Goal: Task Accomplishment & Management: Manage account settings

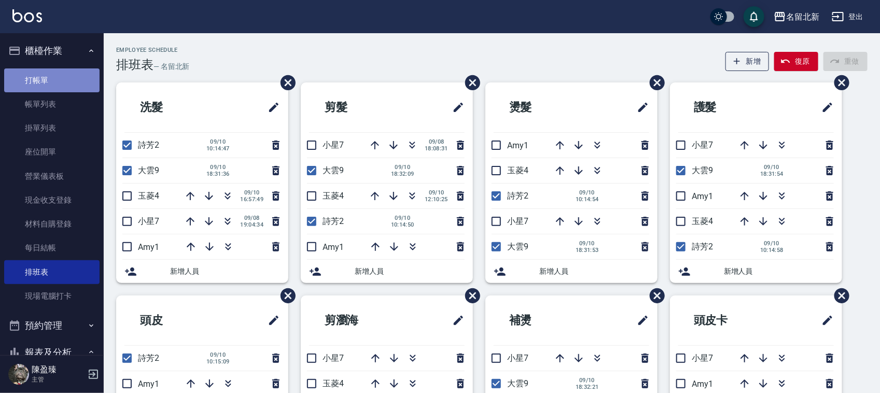
click at [64, 80] on link "打帳單" at bounding box center [51, 80] width 95 height 24
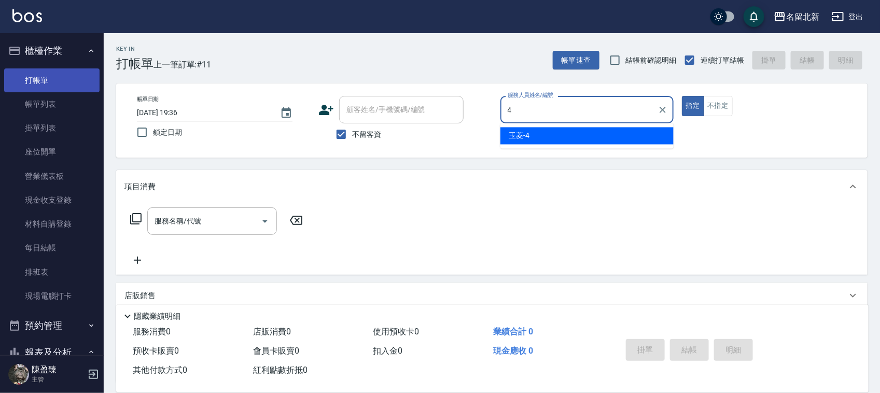
type input "玉菱-4"
type button "true"
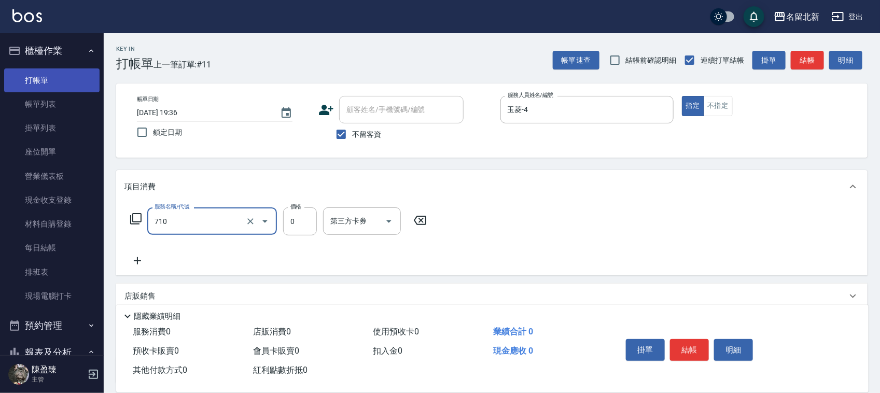
type input "互助100(710)"
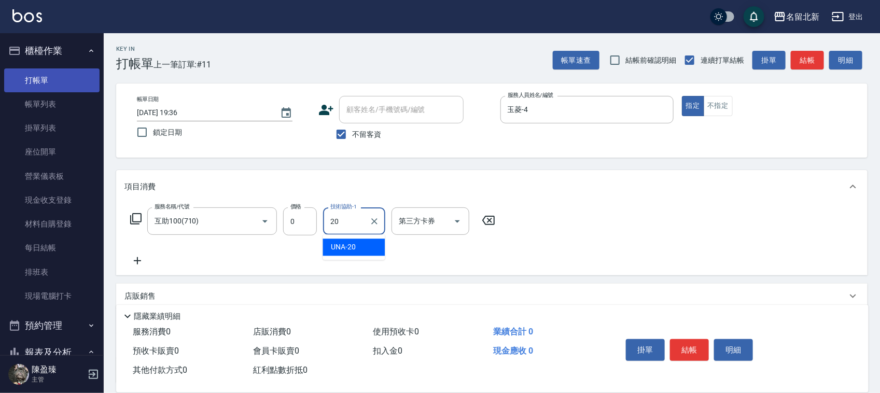
type input "UNA-20"
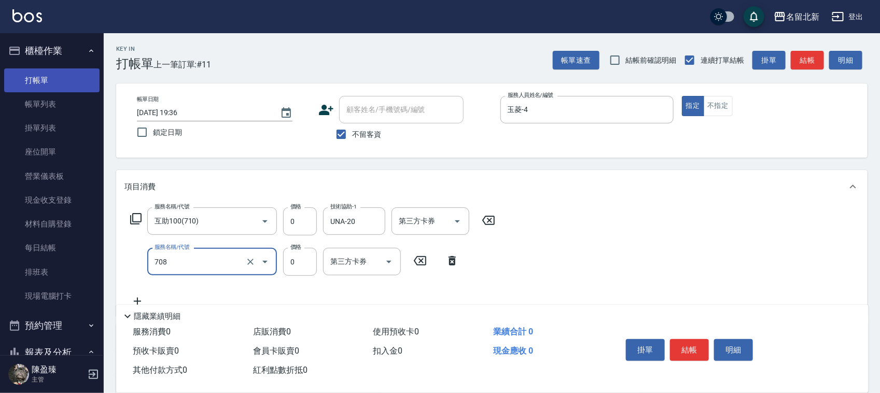
type input "互助80(708)"
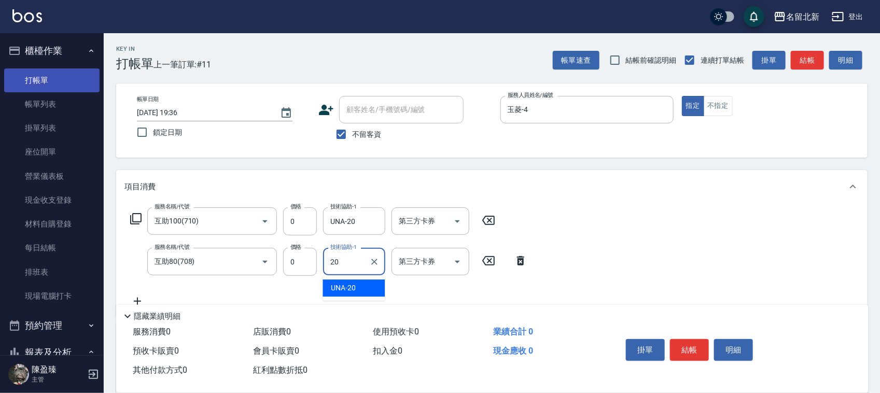
type input "UNA-20"
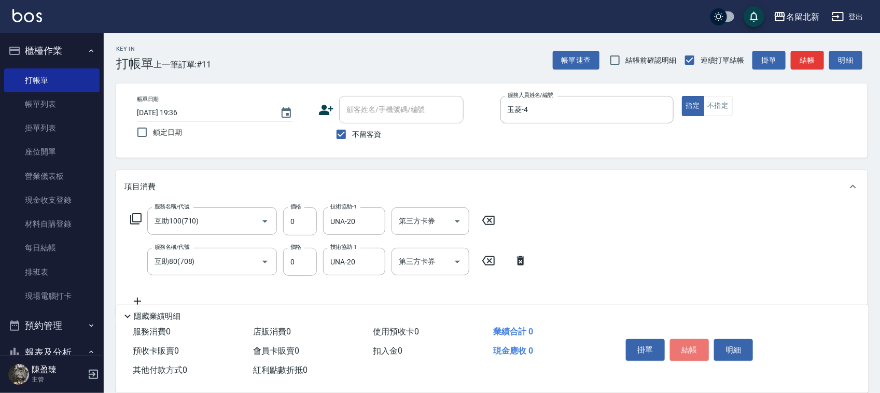
click at [691, 348] on button "結帳" at bounding box center [689, 350] width 39 height 22
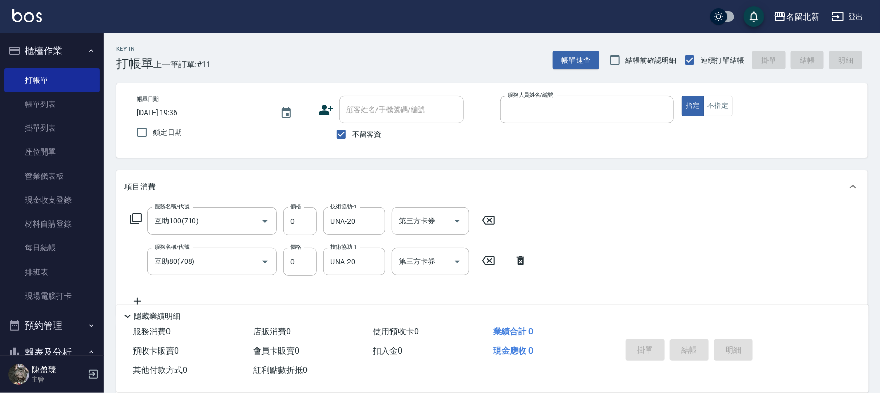
click at [682, 96] on button "指定" at bounding box center [693, 106] width 22 height 20
type input "[DATE] 19:37"
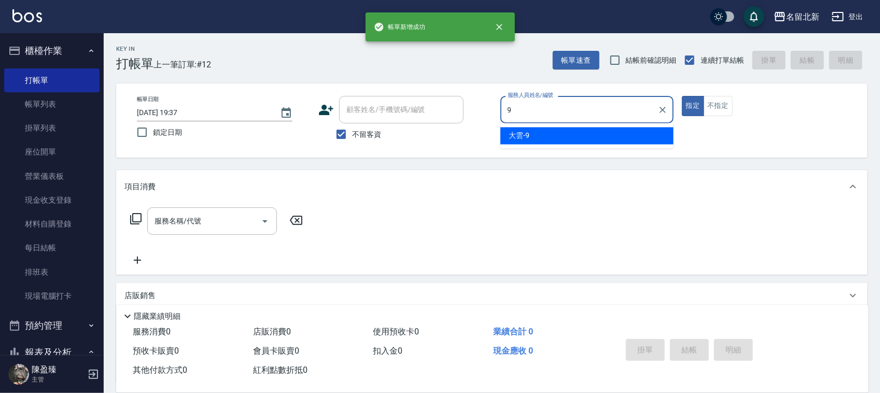
type input "大雲-9"
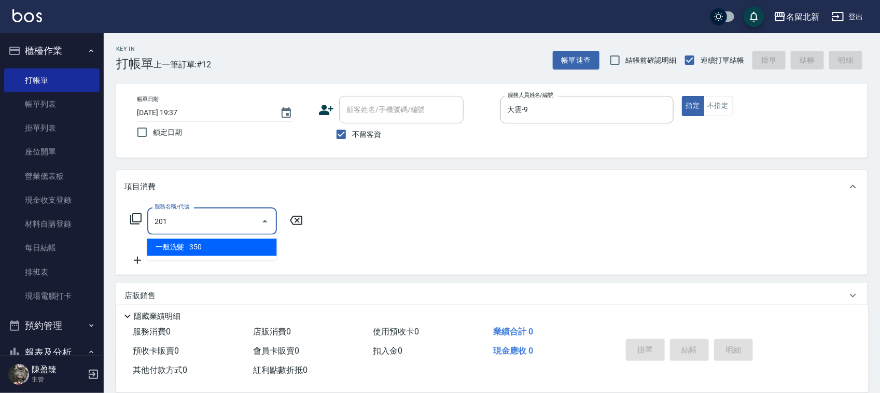
type input "一般洗髮(201)"
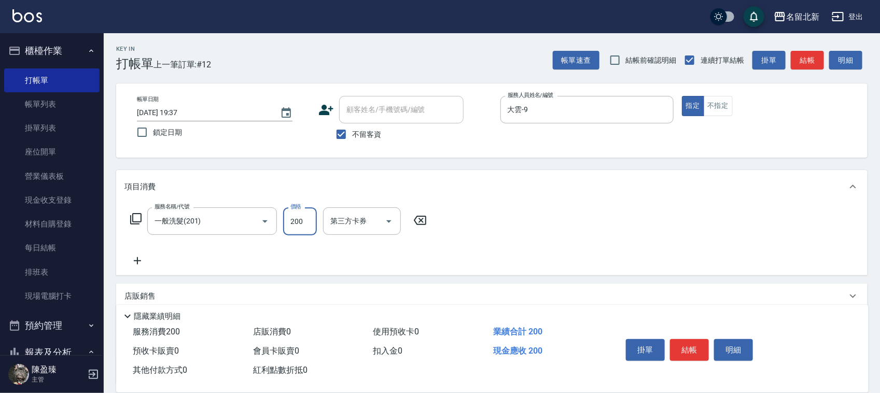
type input "200"
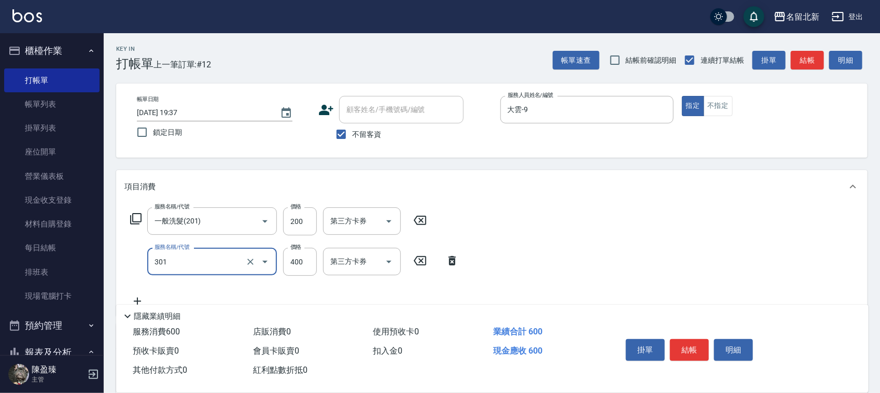
type input "造型剪髮(301)"
type input "300"
click at [691, 347] on button "結帳" at bounding box center [689, 350] width 39 height 22
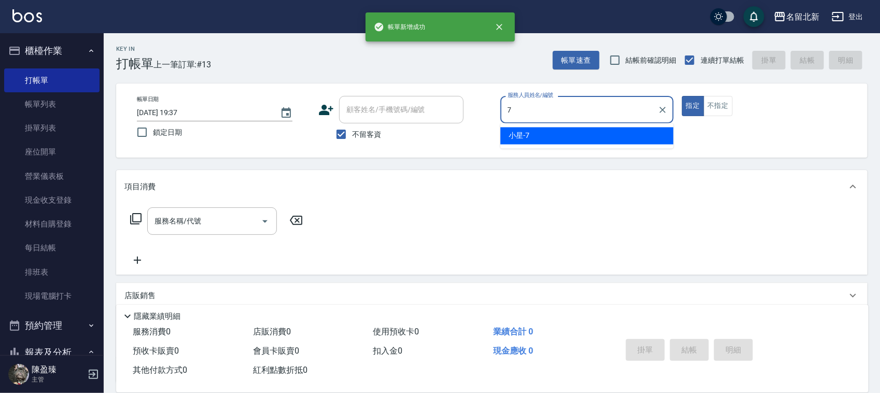
type input "小星-7"
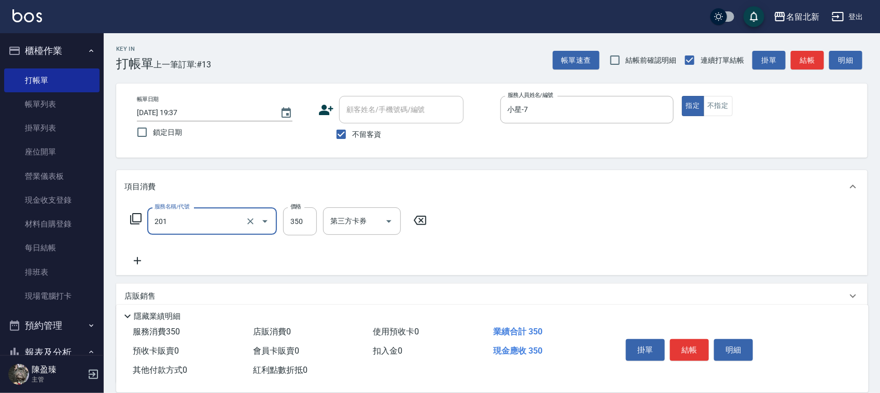
type input "一般洗髮(201)"
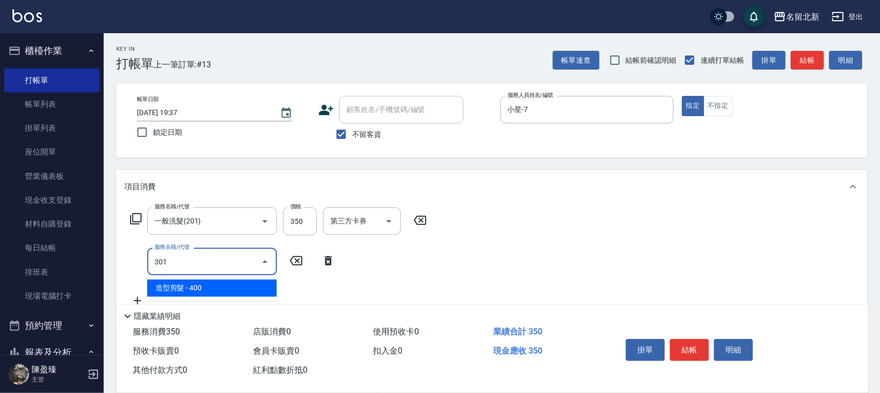
type input "造型剪髮(301)"
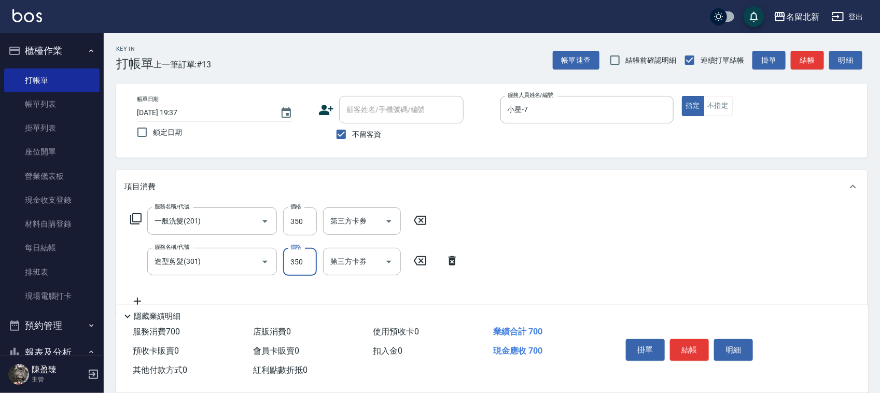
type input "350"
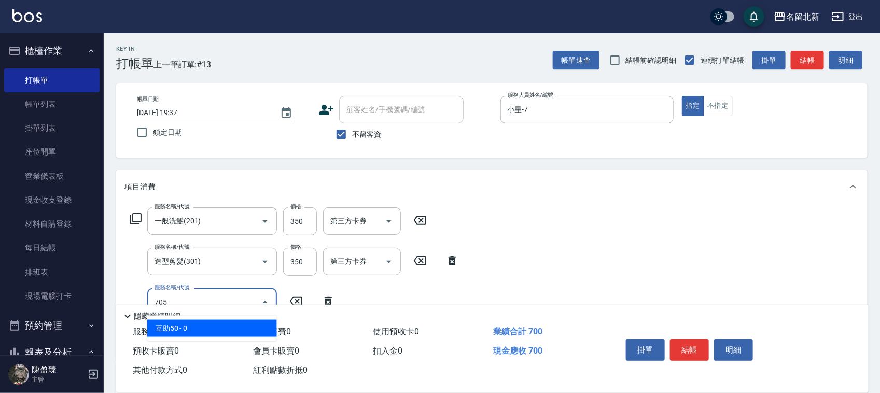
type input "互助50(705)"
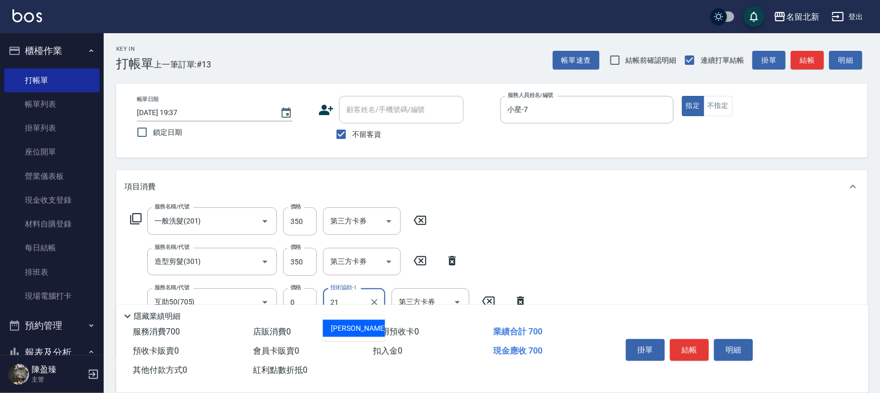
type input "[PERSON_NAME]-21"
type input "互助100(710)"
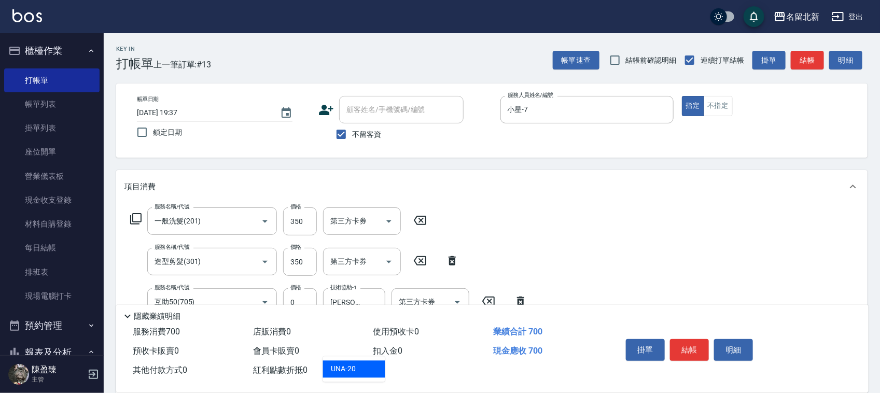
type input "UNA-20"
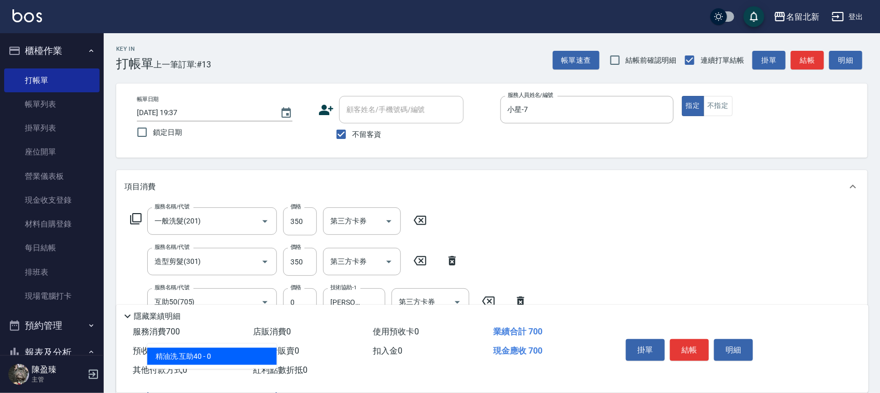
scroll to position [250, 0]
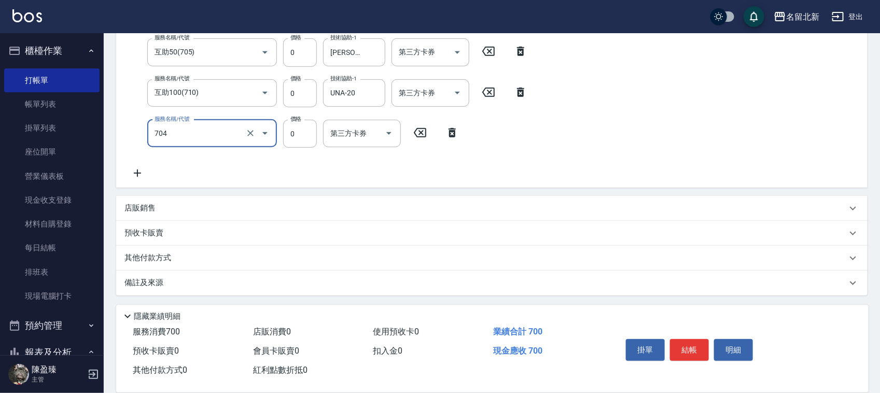
type input "精油洗.互助40(704)"
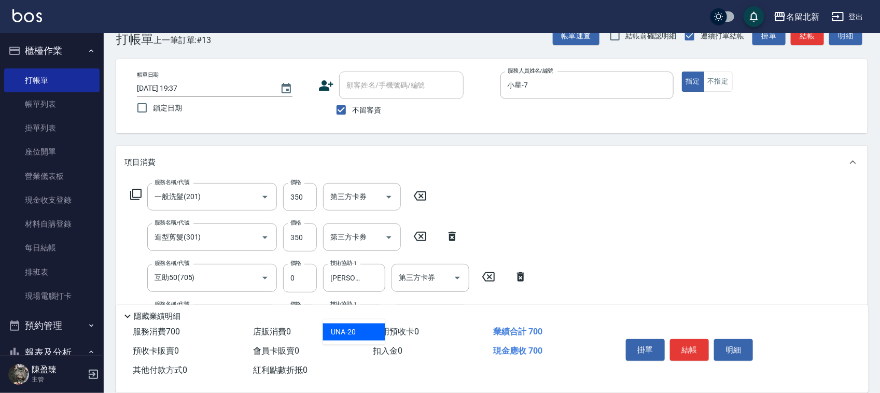
type input "UNA-20"
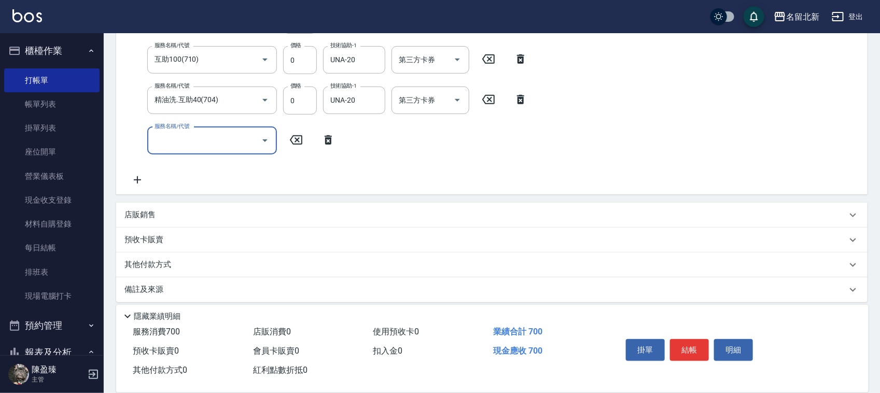
scroll to position [291, 0]
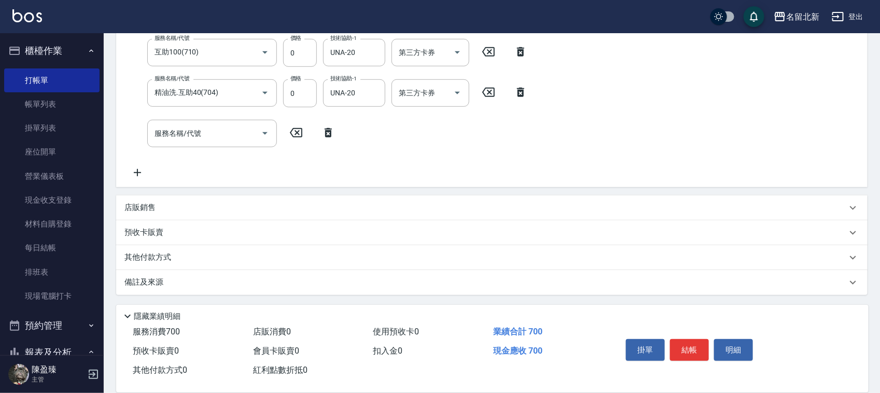
click at [164, 258] on p "其他付款方式" at bounding box center [151, 257] width 52 height 11
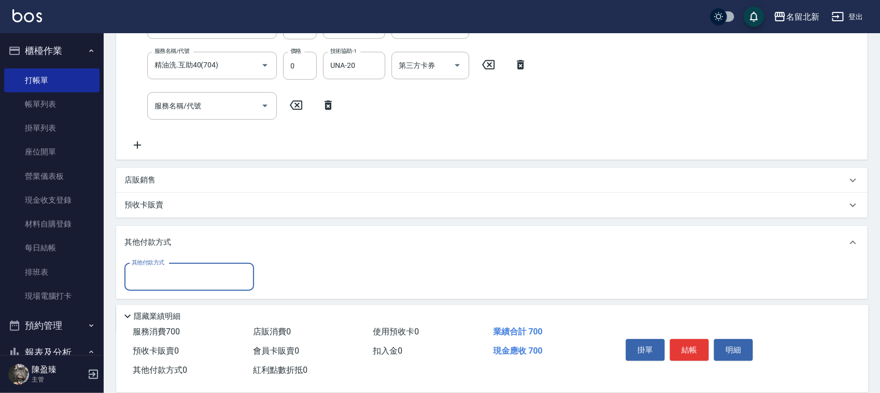
scroll to position [0, 0]
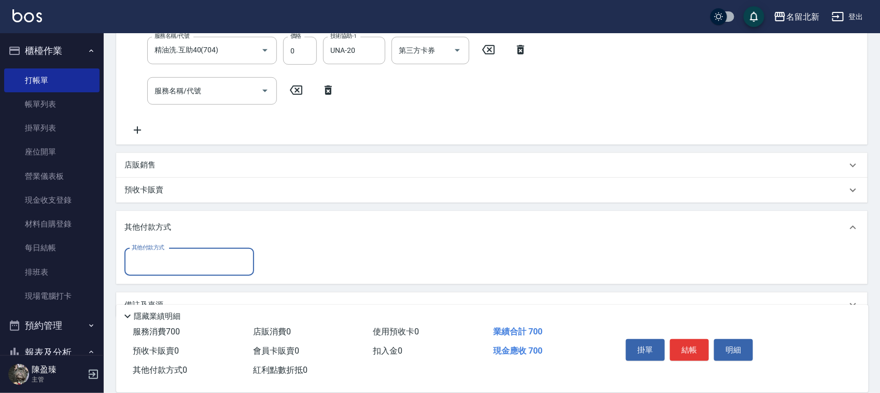
click at [156, 253] on input "其他付款方式" at bounding box center [189, 262] width 120 height 18
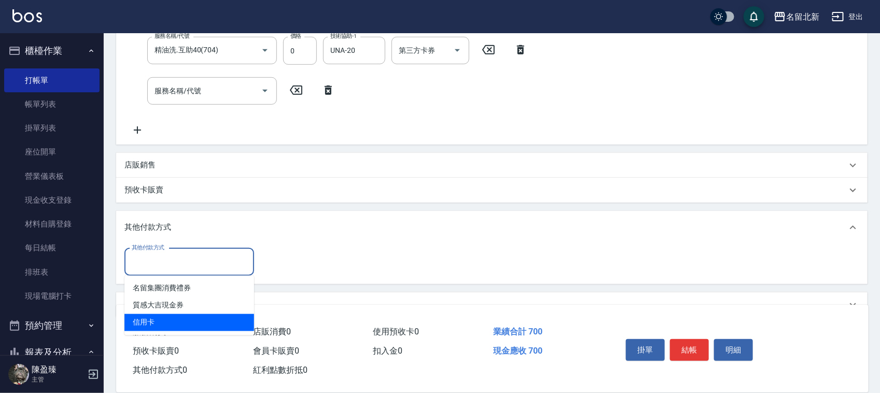
click at [151, 321] on span "信用卡" at bounding box center [190, 322] width 130 height 17
type input "信用卡"
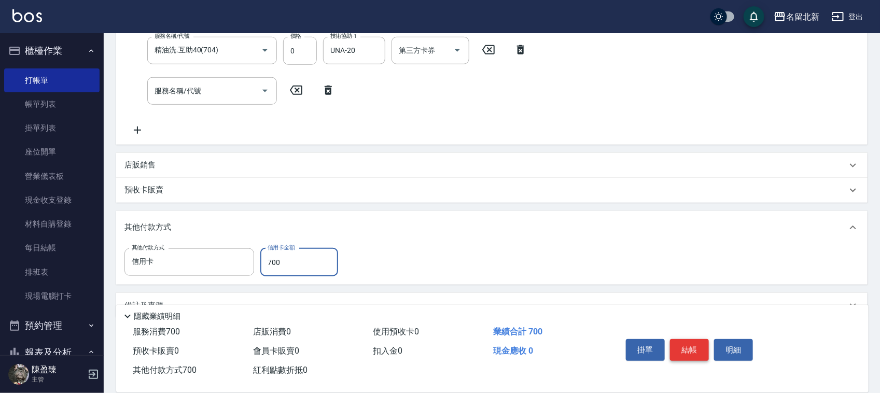
type input "700"
click at [692, 345] on button "結帳" at bounding box center [689, 350] width 39 height 22
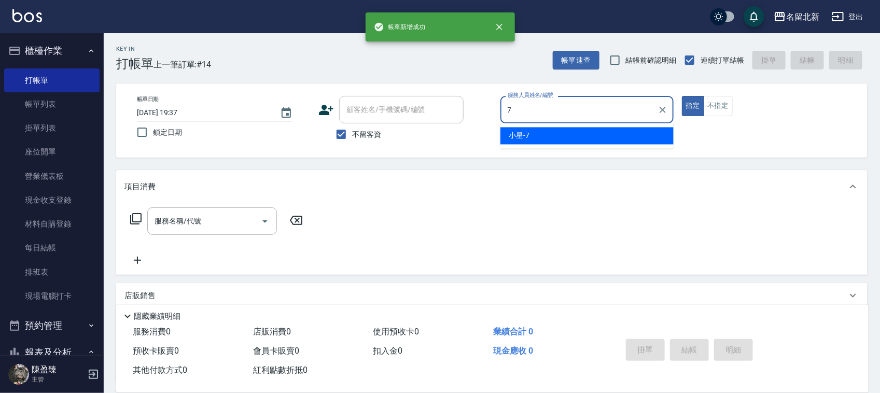
type input "小星-7"
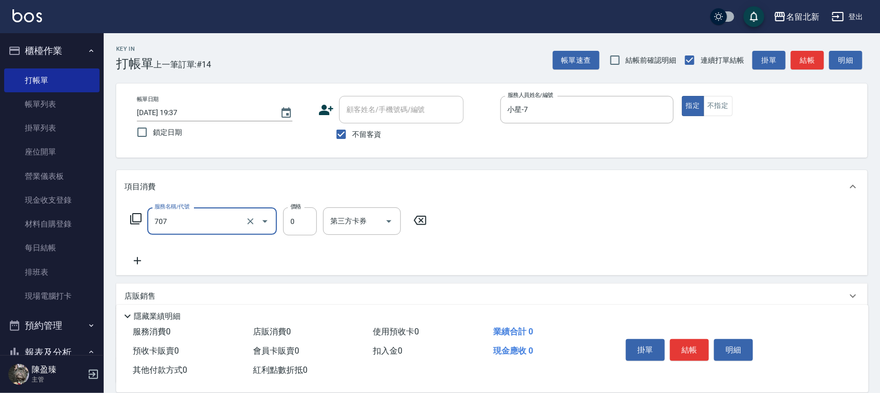
type input "互助70(707)"
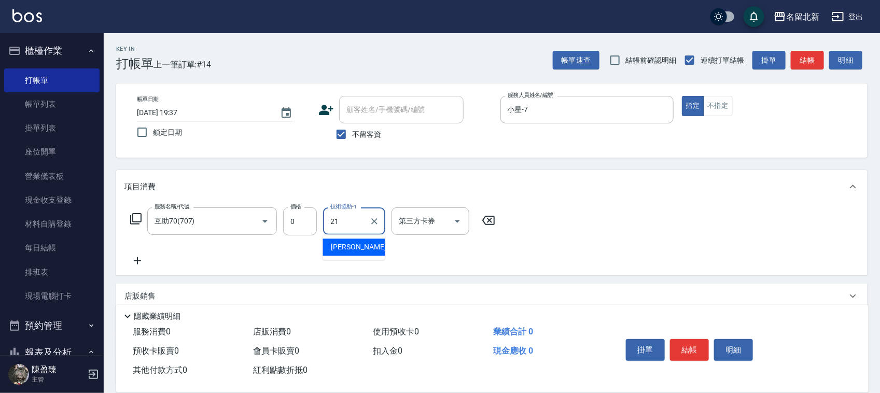
type input "[PERSON_NAME]-21"
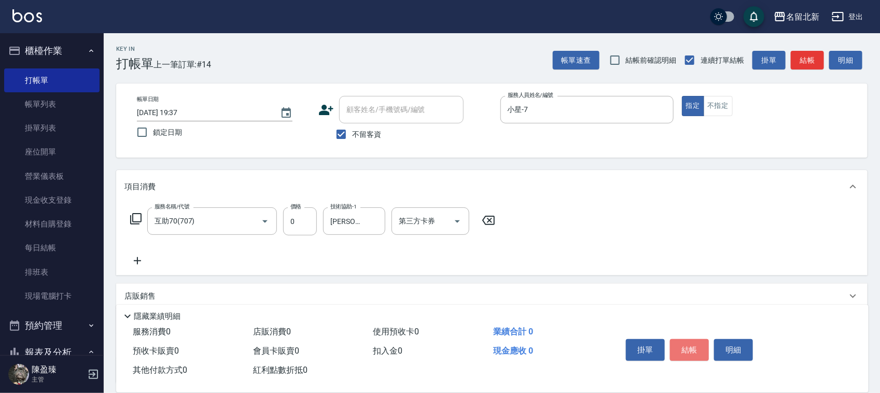
click at [692, 346] on button "結帳" at bounding box center [689, 350] width 39 height 22
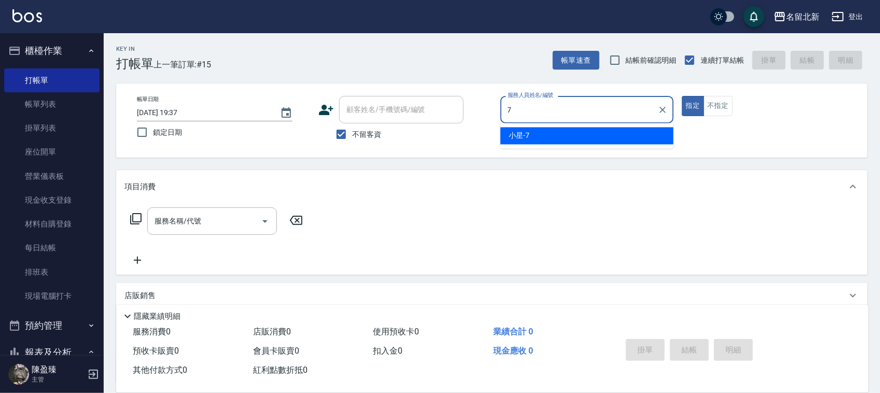
type input "小星-7"
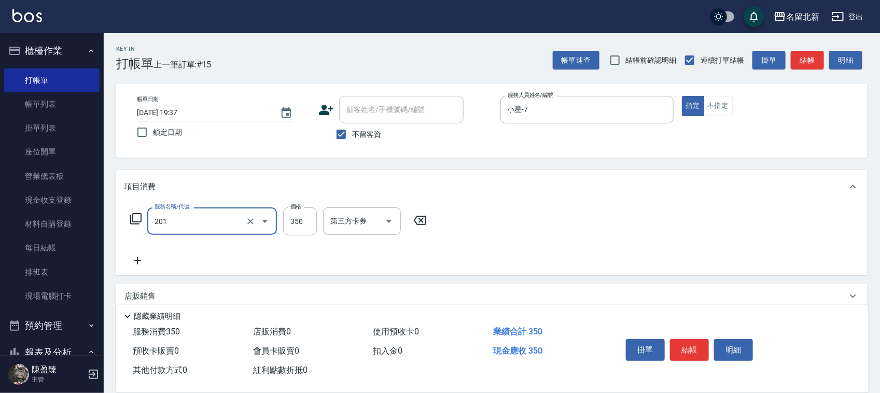
type input "一般洗髮(201)"
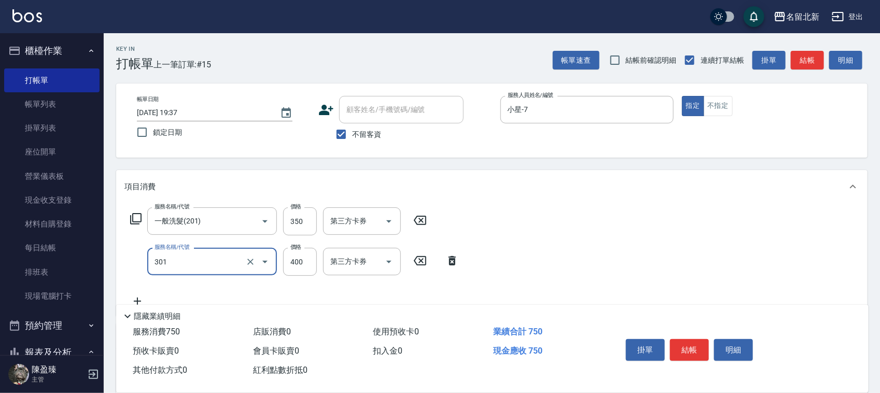
type input "造型剪髮(301)"
type input "300"
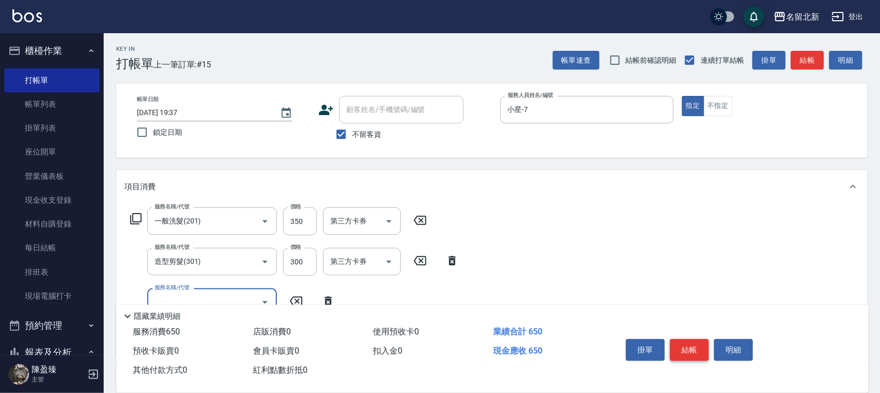
click at [680, 348] on button "結帳" at bounding box center [689, 350] width 39 height 22
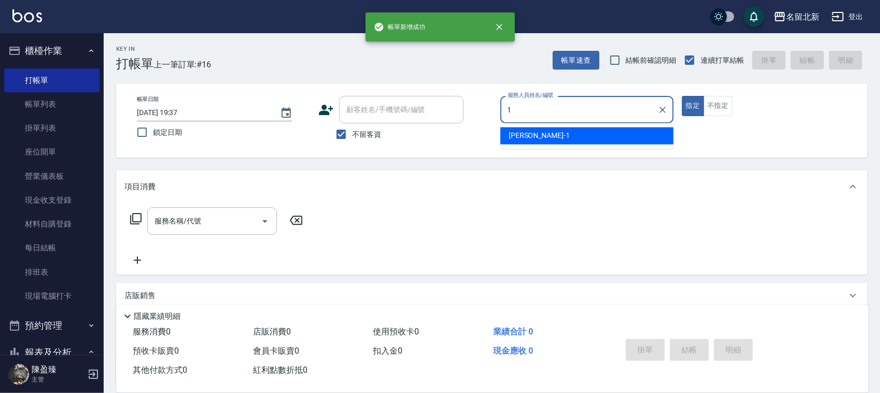
type input "[PERSON_NAME]-1"
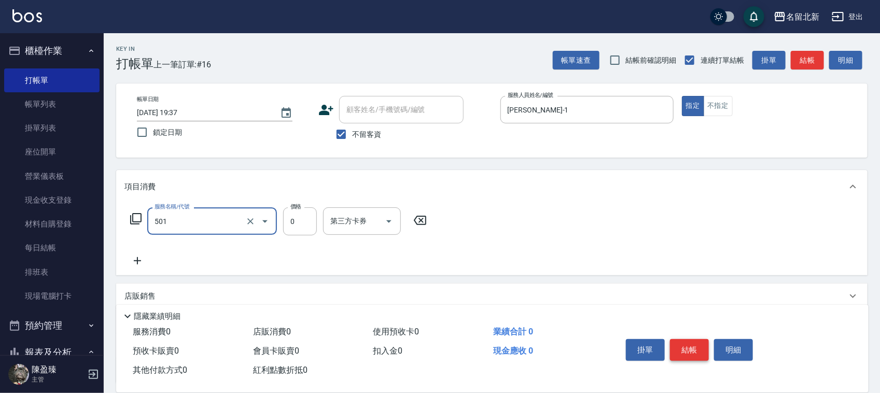
type input "染髮(501)"
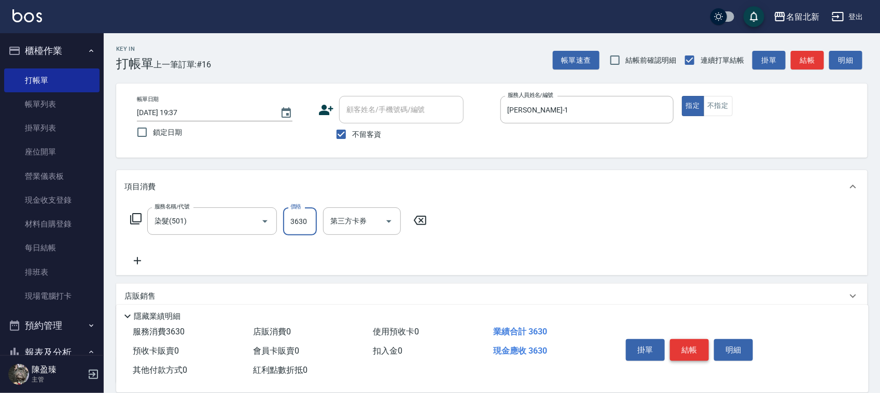
type input "3630"
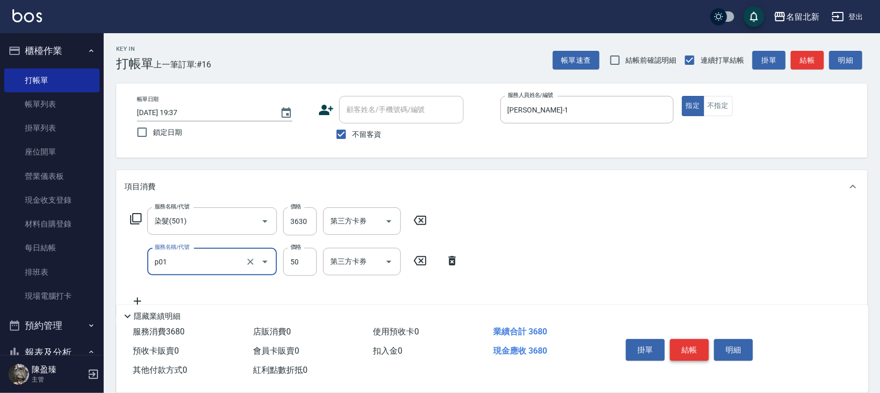
type input "入公司(p01)"
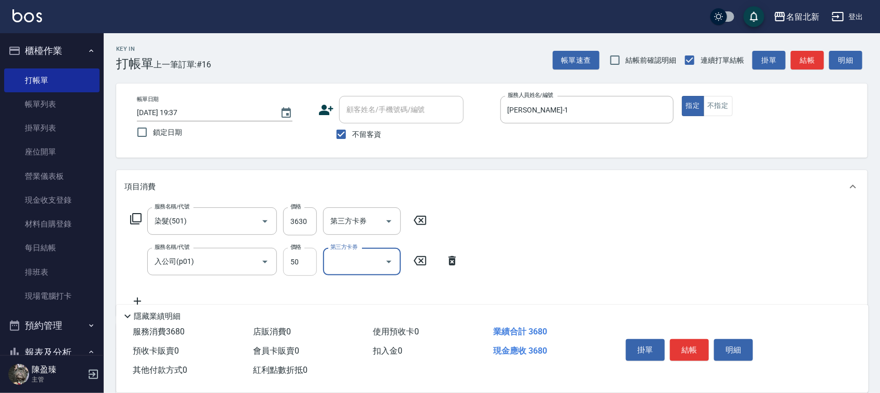
click at [292, 265] on input "50" at bounding box center [300, 262] width 34 height 28
type input "70"
click at [694, 343] on button "結帳" at bounding box center [689, 350] width 39 height 22
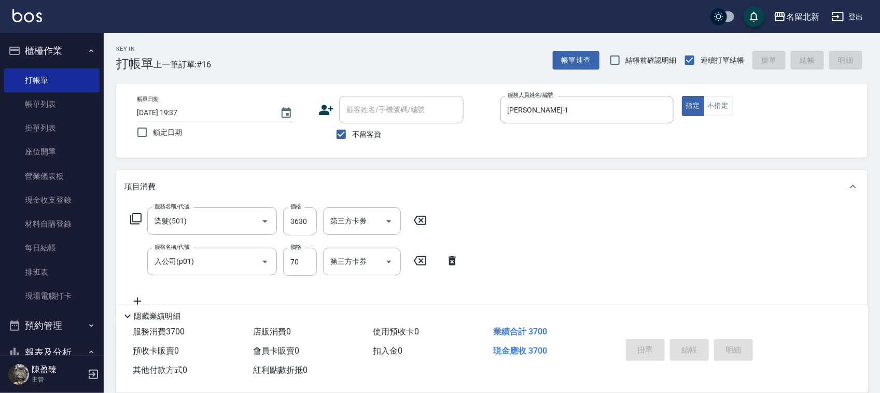
type input "[DATE] 19:38"
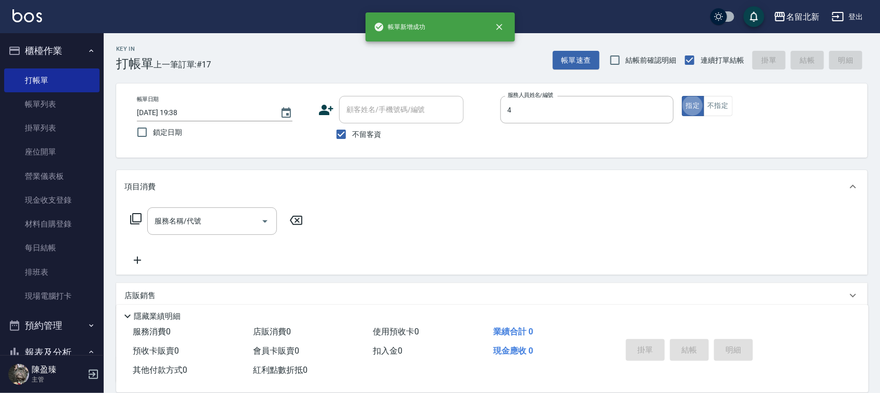
type input "玉菱-4"
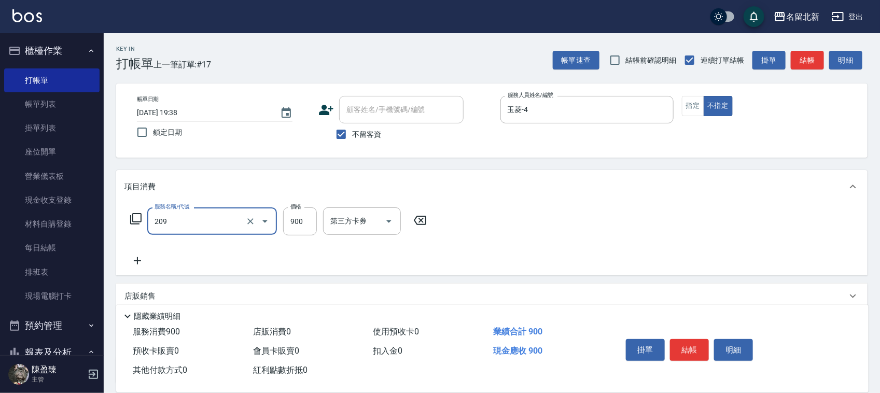
type input "滾珠洗髮(209)"
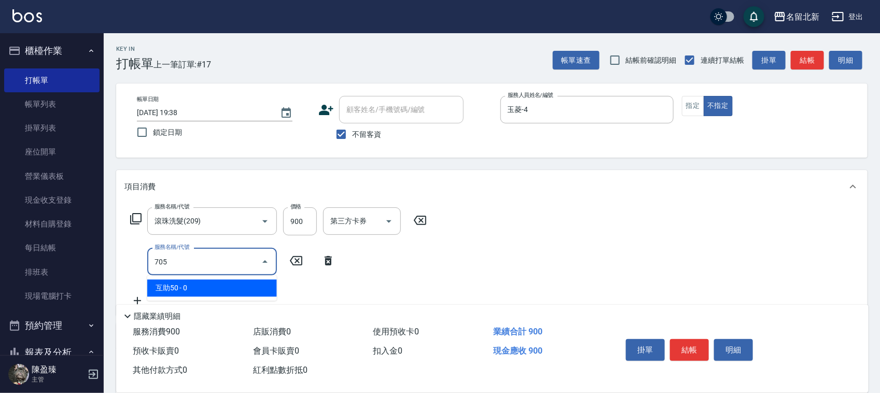
type input "互助50(705)"
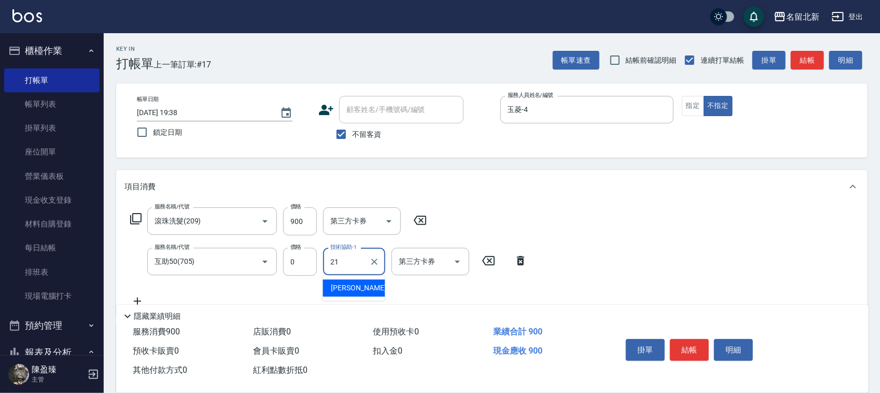
type input "[PERSON_NAME]-21"
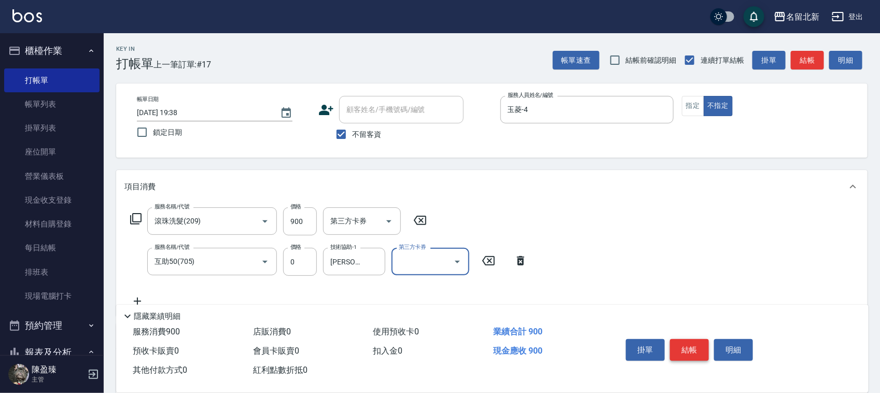
click at [694, 342] on button "結帳" at bounding box center [689, 350] width 39 height 22
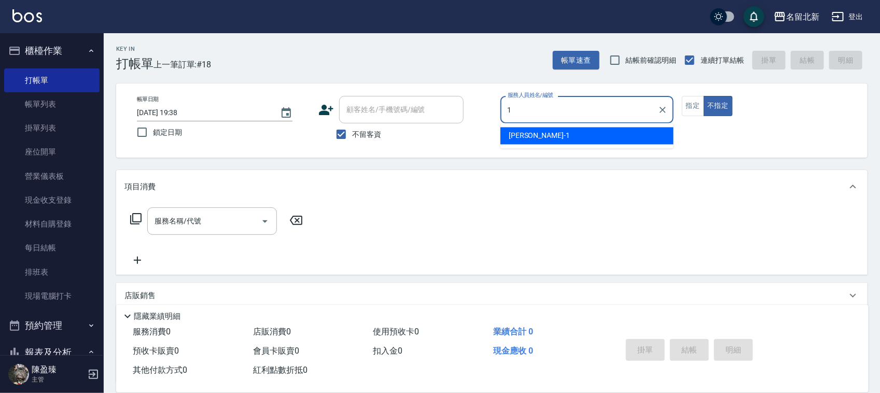
type input "[PERSON_NAME]-1"
type button "false"
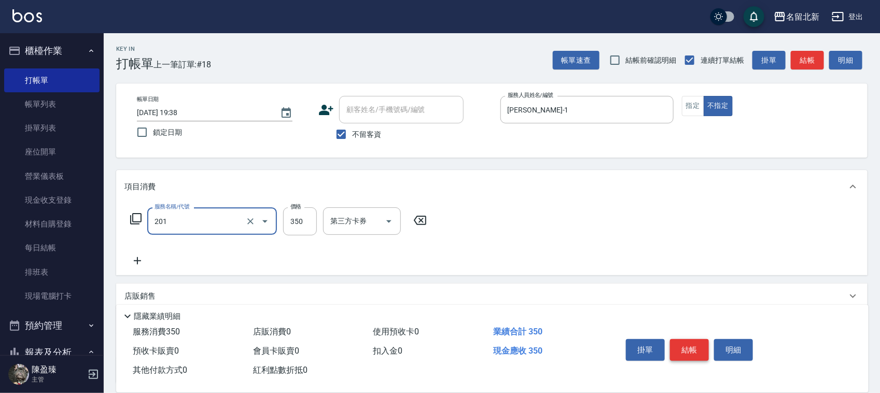
type input "一般洗髮(201)"
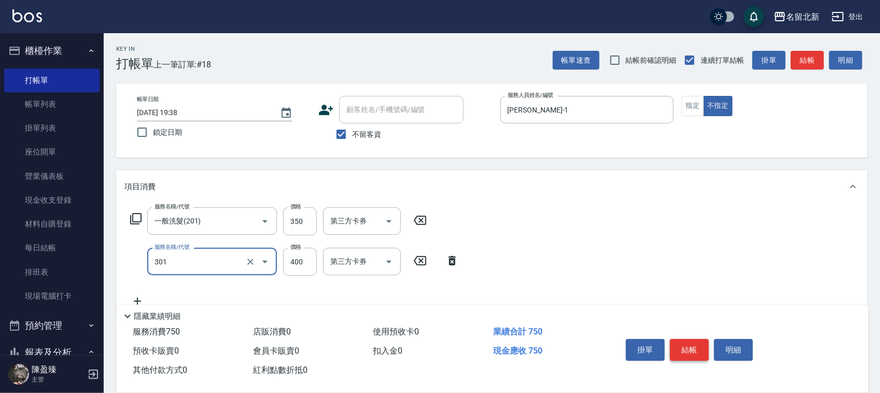
type input "造型剪髮(301)"
type input "380"
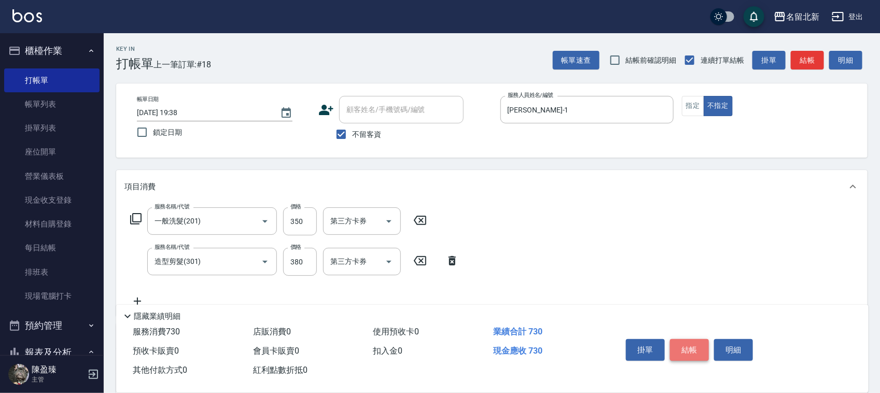
click at [694, 342] on button "結帳" at bounding box center [689, 350] width 39 height 22
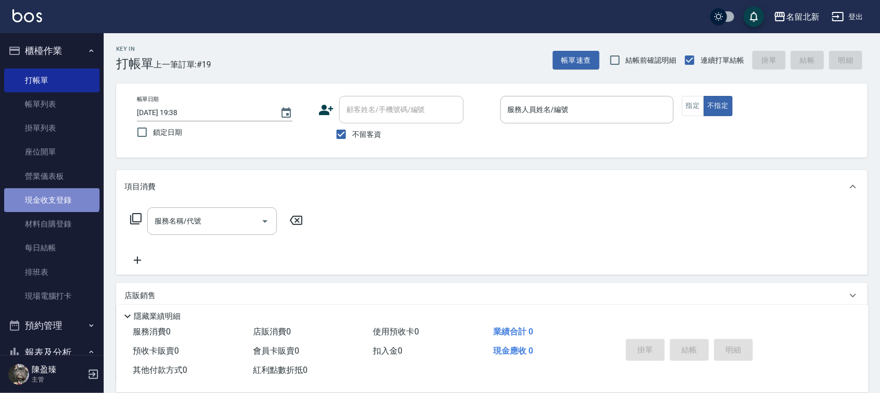
click at [51, 195] on link "現金收支登錄" at bounding box center [51, 200] width 95 height 24
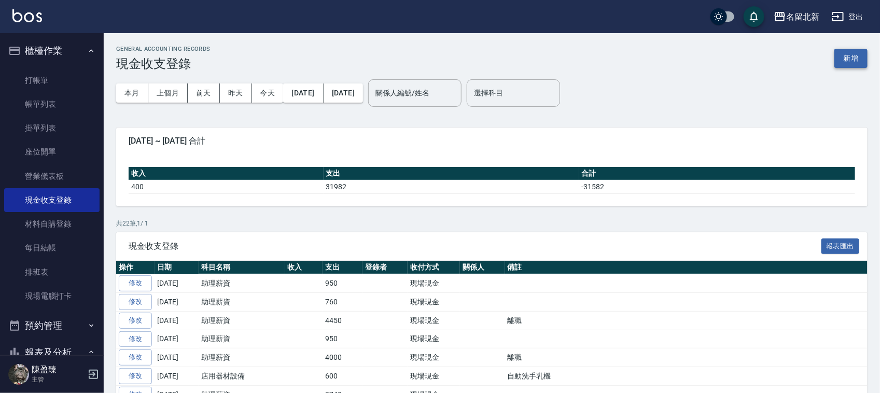
click at [854, 52] on button "新增" at bounding box center [851, 58] width 33 height 19
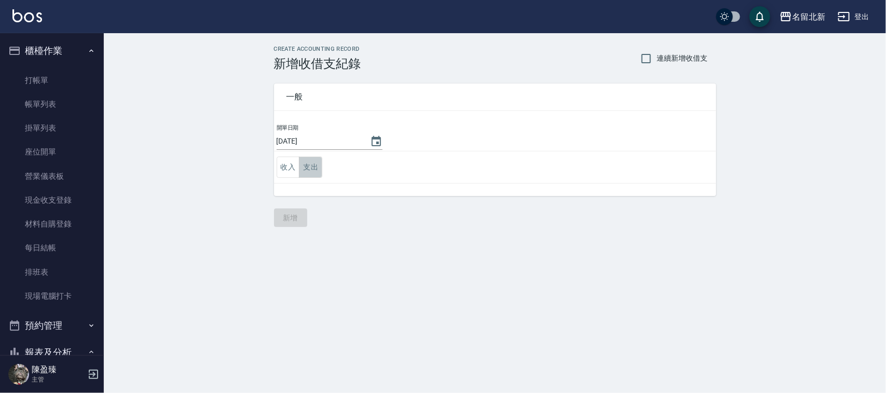
click at [306, 162] on button "支出" at bounding box center [310, 167] width 23 height 21
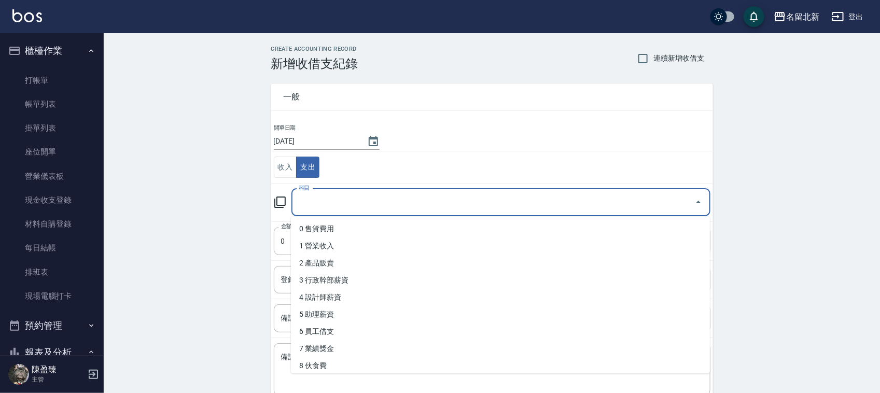
click at [372, 206] on input "科目" at bounding box center [493, 203] width 394 height 18
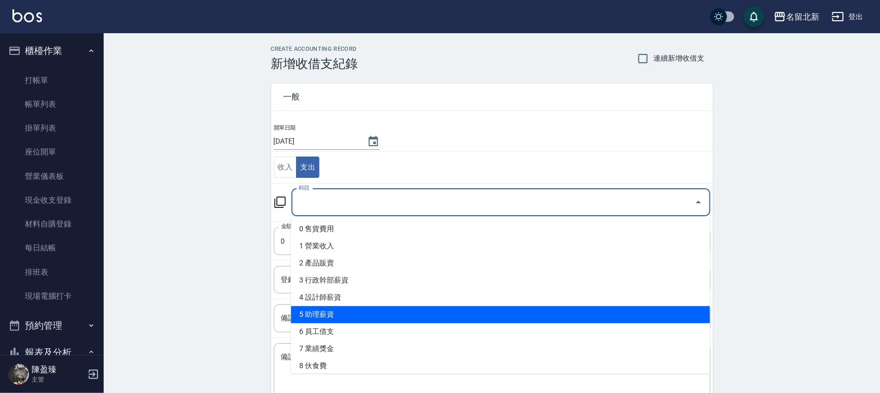
click at [375, 312] on li "5 助理薪資" at bounding box center [500, 315] width 419 height 17
type input "5 助理薪資"
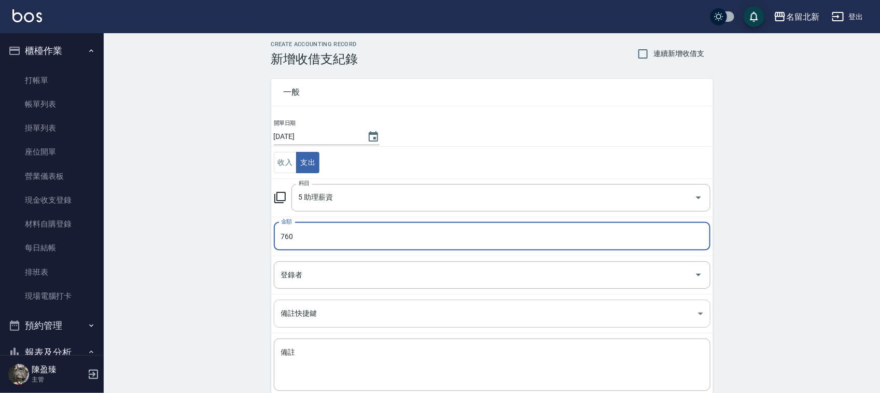
type input "760"
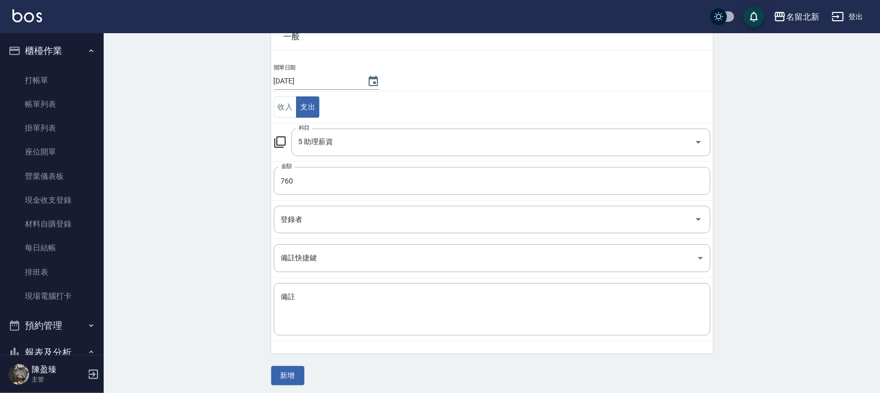
scroll to position [65, 0]
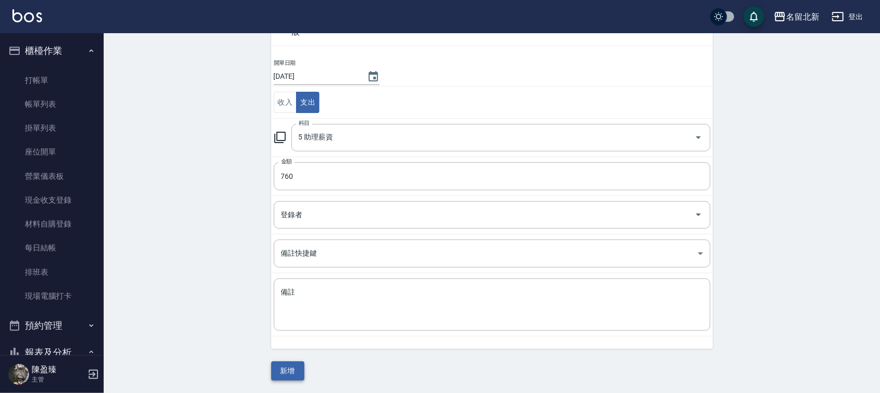
drag, startPoint x: 288, startPoint y: 386, endPoint x: 291, endPoint y: 376, distance: 10.6
click at [291, 377] on div "CREATE ACCOUNTING RECORD 新增收借支紀錄 連續新增收借支 一般 開單日期 [DATE] 收入 支出 科目 5 助理薪資 科目 金額 7…" at bounding box center [492, 180] width 777 height 425
click at [291, 370] on button "新增" at bounding box center [287, 371] width 33 height 19
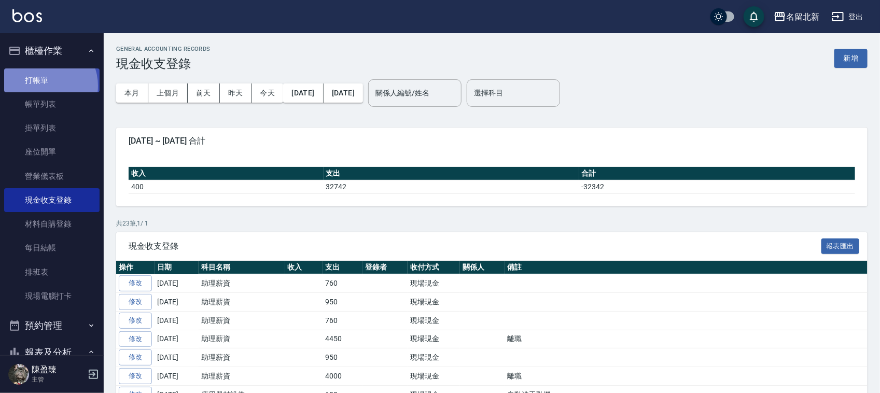
click at [42, 86] on link "打帳單" at bounding box center [51, 80] width 95 height 24
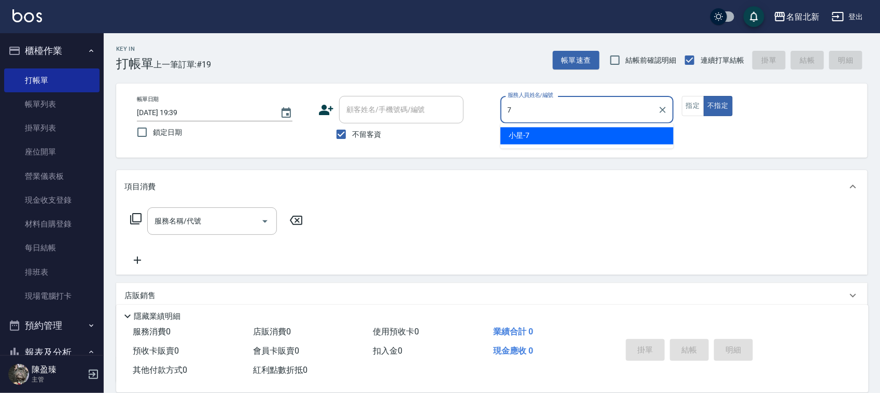
type input "小星-7"
type button "false"
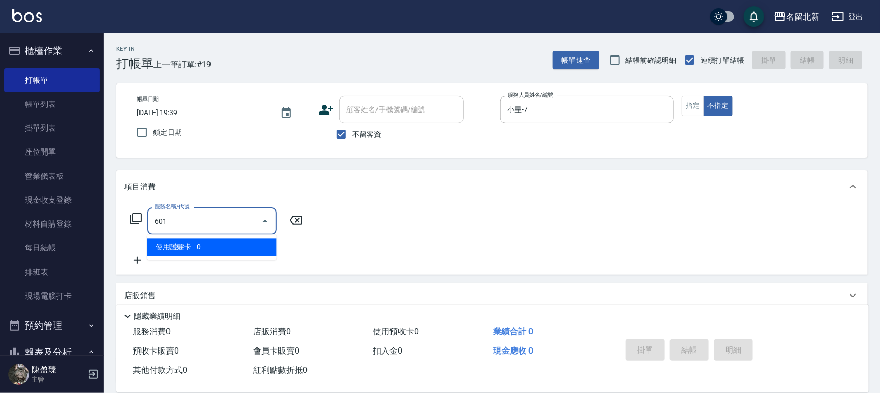
type input "使用護髮卡(601)"
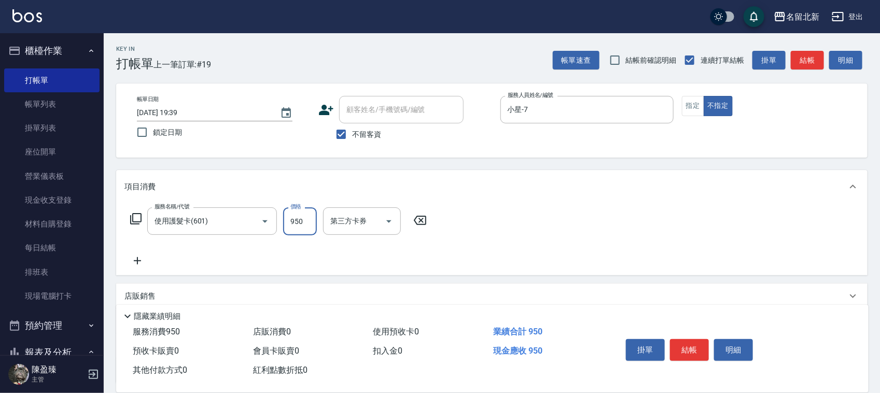
type input "950"
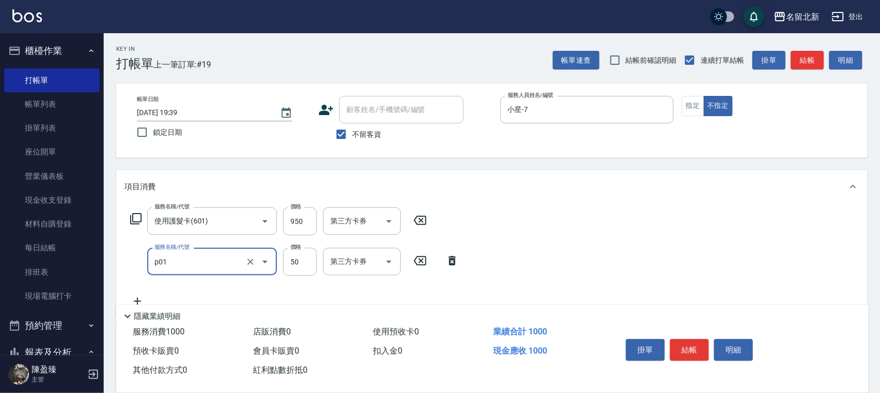
type input "入公司(p01)"
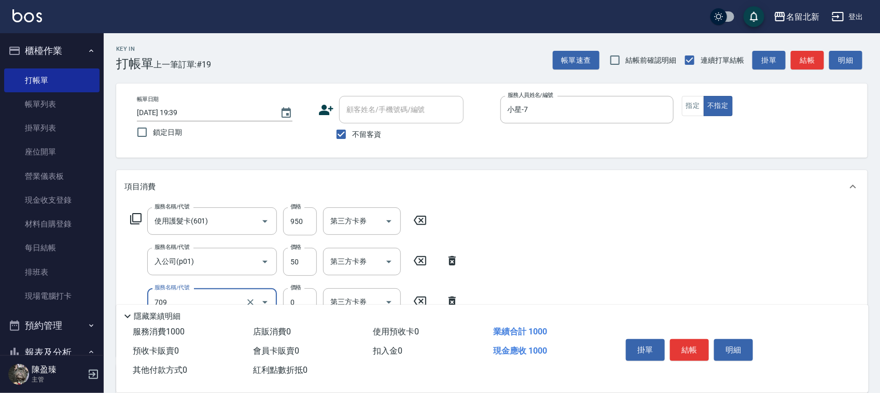
type input "互助90(709)"
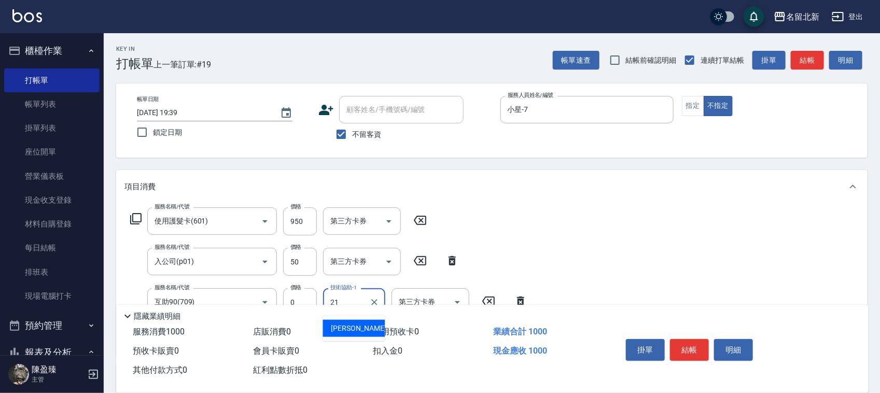
type input "[PERSON_NAME]-21"
click at [693, 339] on button "結帳" at bounding box center [689, 350] width 39 height 22
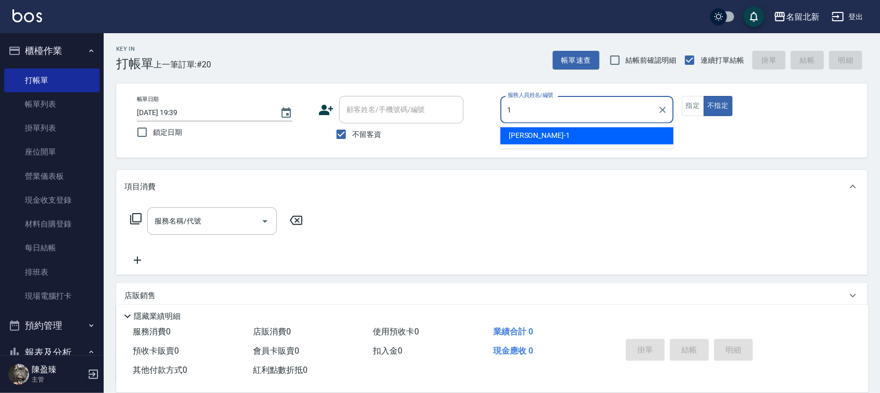
type input "[PERSON_NAME]-1"
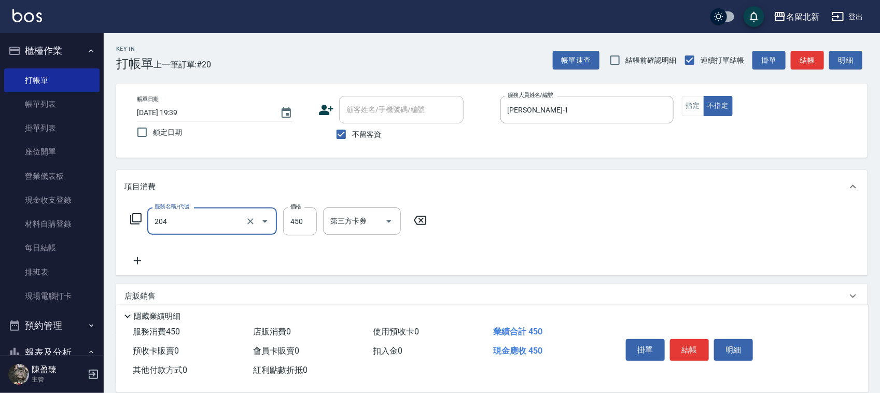
type input "髮質調理洗髮(204)"
click at [693, 340] on button "結帳" at bounding box center [689, 350] width 39 height 22
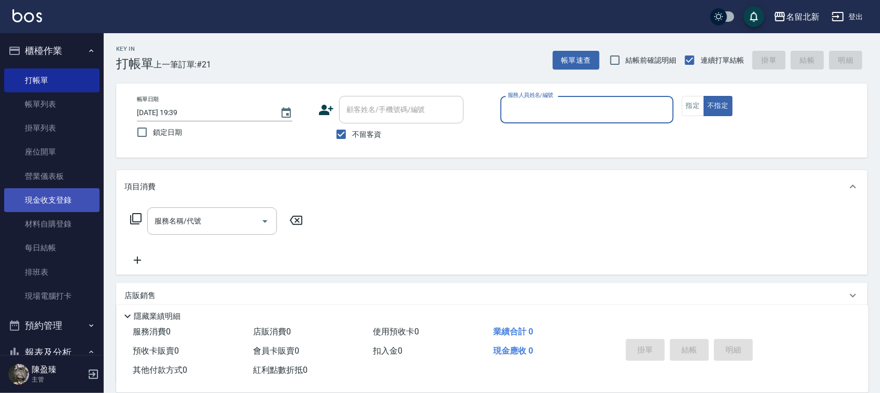
click at [68, 208] on link "現金收支登錄" at bounding box center [51, 200] width 95 height 24
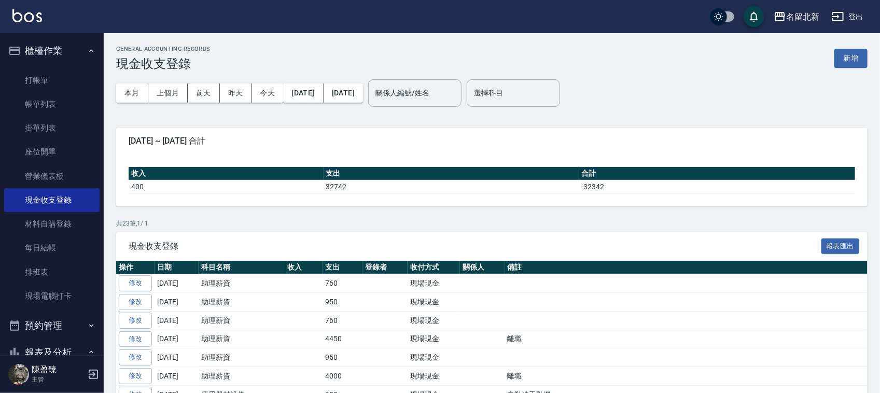
click at [854, 73] on div "本月 上個月 [DATE] [DATE] [DATE] [DATE] [DATE] 關係人編號/姓名 關係人編號/姓名 選擇科目 選擇科目" at bounding box center [492, 93] width 752 height 44
click at [848, 63] on button "新增" at bounding box center [851, 58] width 33 height 19
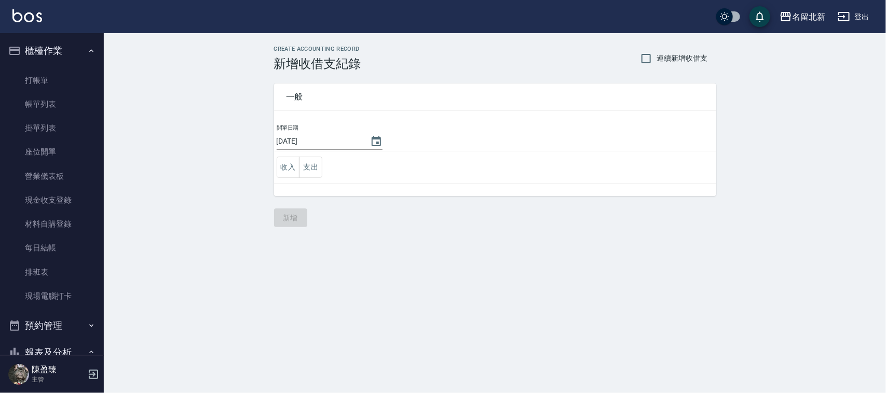
click at [320, 161] on button "支出" at bounding box center [310, 167] width 23 height 21
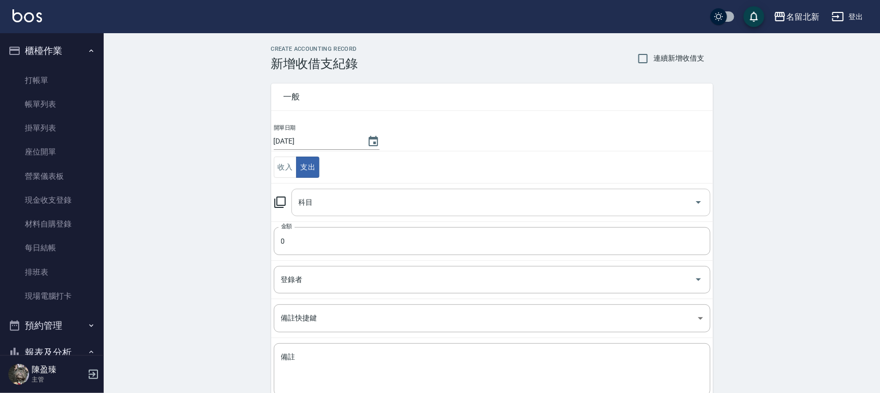
click at [338, 196] on input "科目" at bounding box center [493, 203] width 394 height 18
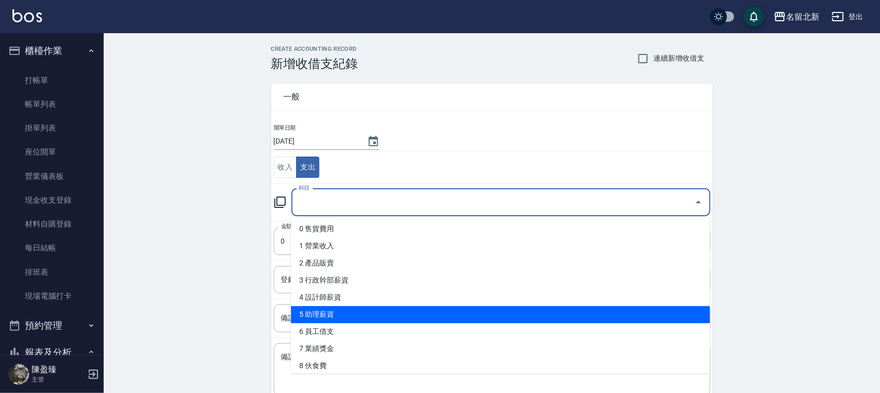
drag, startPoint x: 341, startPoint y: 302, endPoint x: 348, endPoint y: 309, distance: 9.9
click at [348, 309] on ul "0 售貨費用 1 營業收入 2 產品販賣 3 行政幹部薪資 4 設計師薪資 5 助理薪資 6 員工借支 7 業績獎金 8 伙食費 9 勞健保勞退費 10 房屋…" at bounding box center [500, 295] width 419 height 157
click at [348, 309] on li "5 助理薪資" at bounding box center [500, 315] width 419 height 17
type input "5 助理薪資"
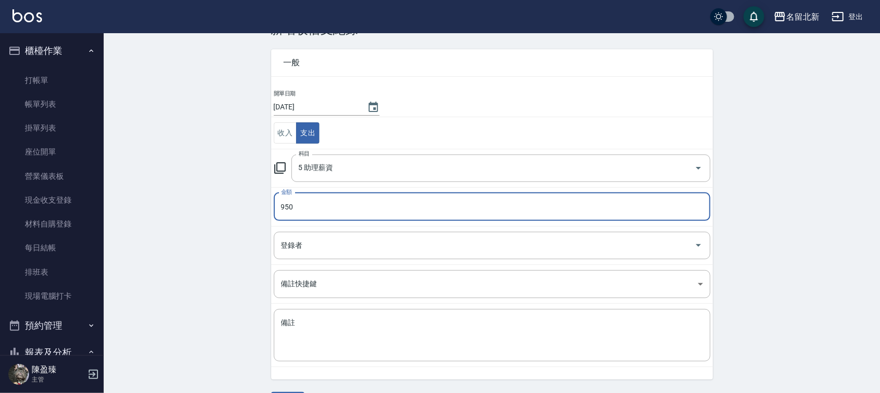
scroll to position [65, 0]
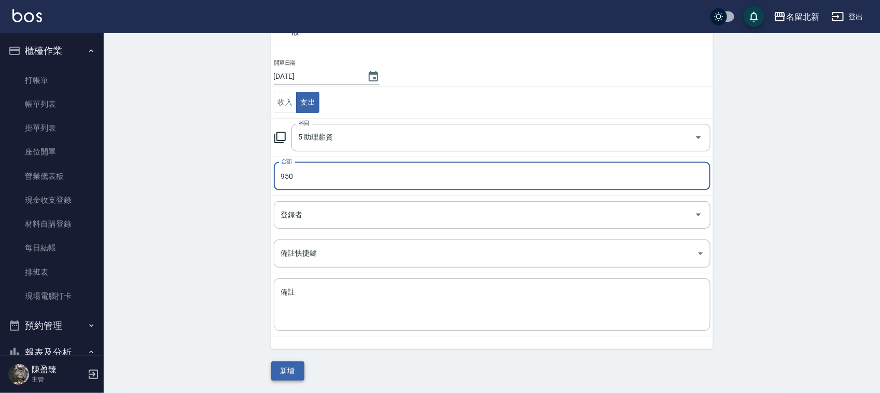
type input "950"
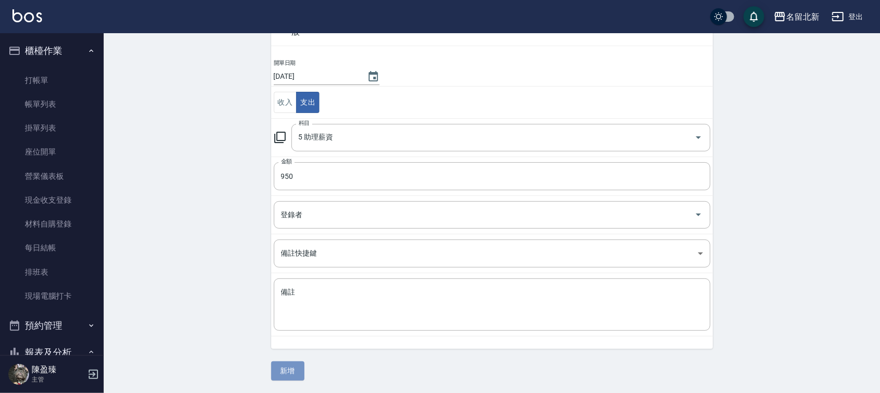
click at [300, 363] on button "新增" at bounding box center [287, 371] width 33 height 19
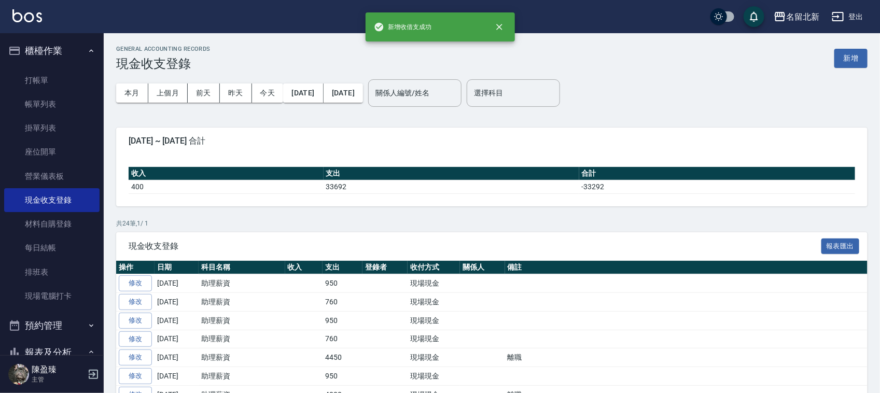
scroll to position [130, 0]
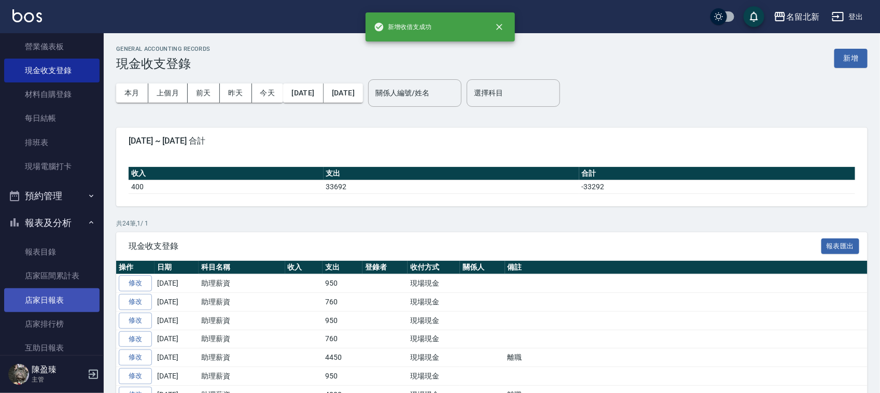
click at [57, 297] on link "店家日報表" at bounding box center [51, 300] width 95 height 24
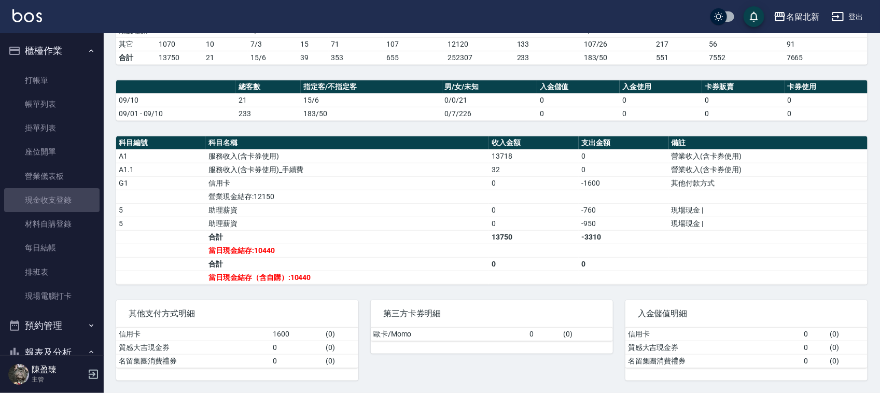
drag, startPoint x: 56, startPoint y: 205, endPoint x: 885, endPoint y: 174, distance: 829.6
click at [56, 205] on link "現金收支登錄" at bounding box center [51, 200] width 95 height 24
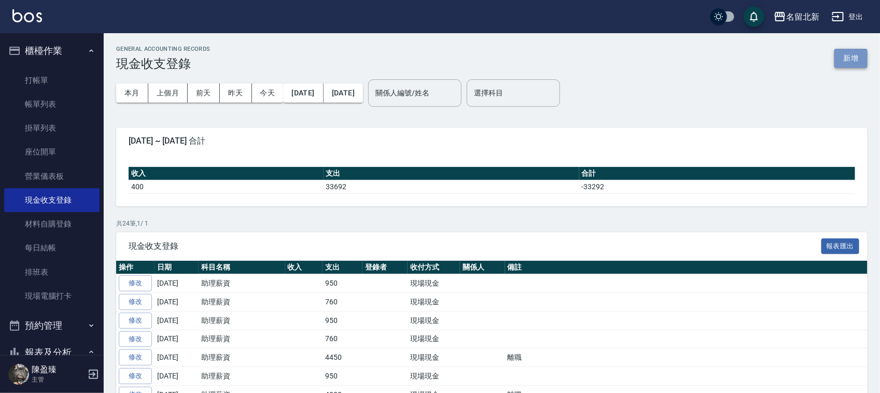
click at [857, 53] on button "新增" at bounding box center [851, 58] width 33 height 19
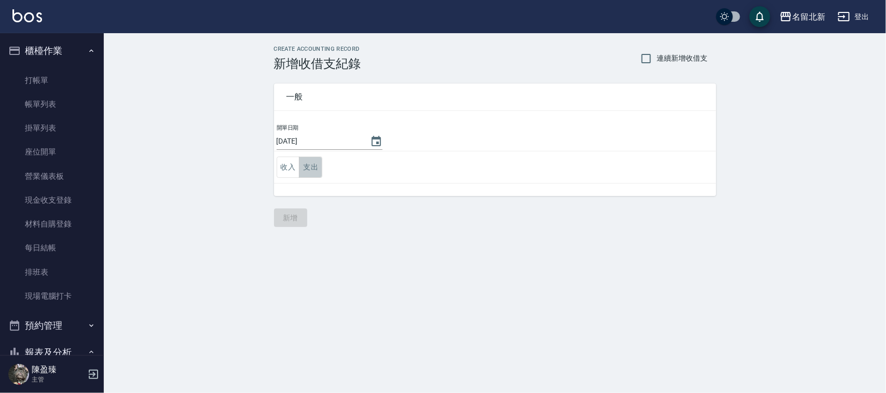
drag, startPoint x: 304, startPoint y: 169, endPoint x: 314, endPoint y: 169, distance: 9.9
click at [304, 169] on button "支出" at bounding box center [310, 167] width 23 height 21
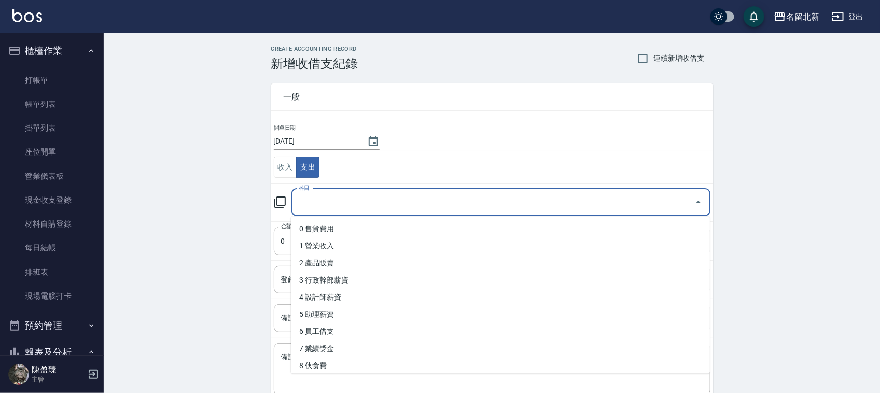
drag, startPoint x: 352, startPoint y: 199, endPoint x: 372, endPoint y: 265, distance: 69.4
click at [353, 199] on input "科目" at bounding box center [493, 203] width 394 height 18
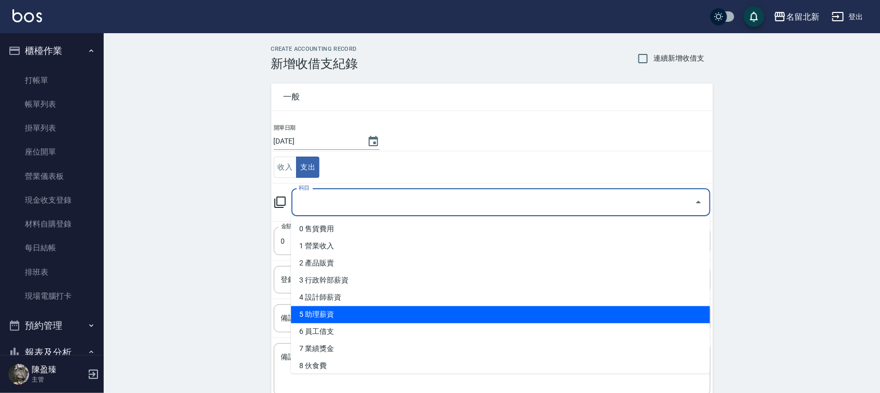
click at [375, 315] on li "5 助理薪資" at bounding box center [500, 315] width 419 height 17
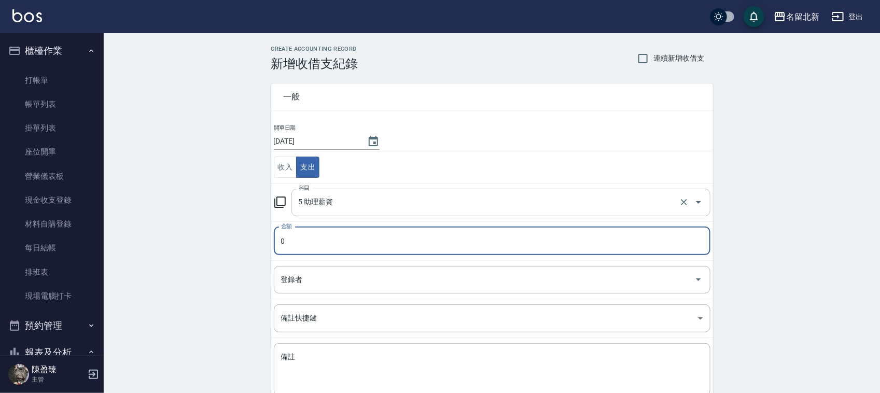
click at [324, 210] on input "5 助理薪資" at bounding box center [486, 203] width 381 height 18
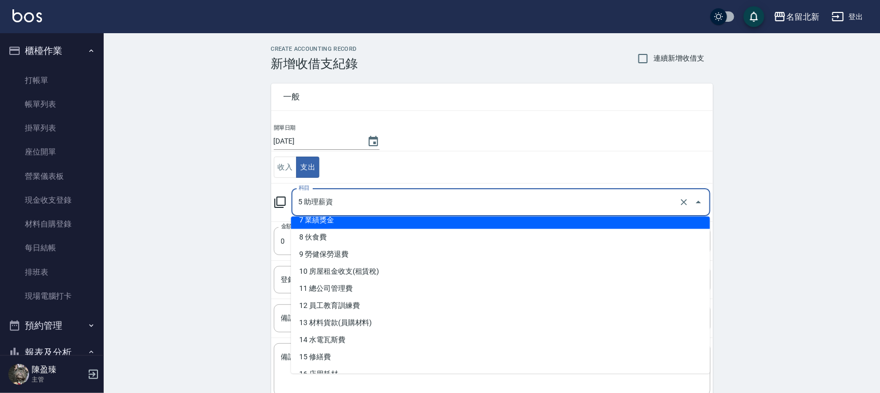
scroll to position [130, 0]
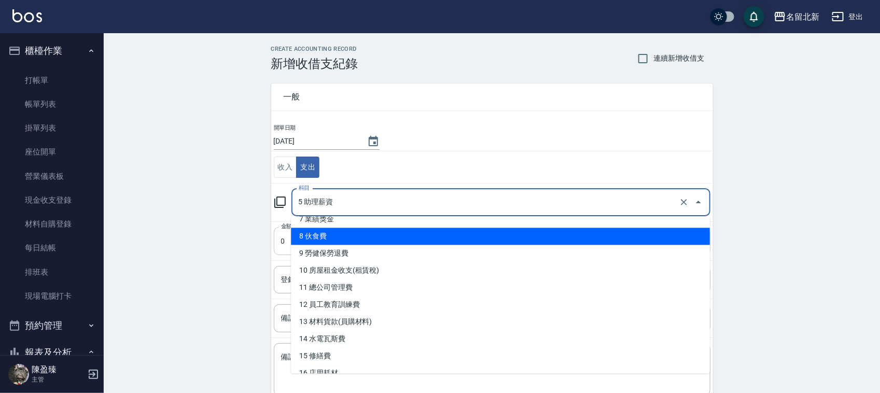
click at [323, 234] on li "8 伙食費" at bounding box center [500, 236] width 419 height 17
type input "8 伙食費"
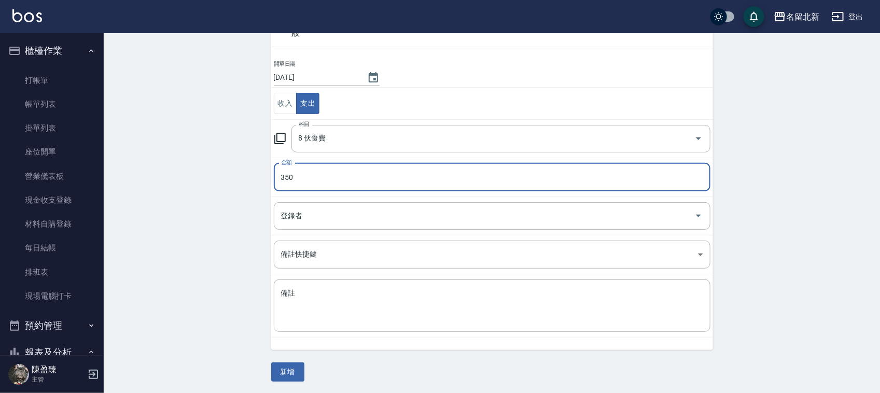
scroll to position [65, 0]
type input "350"
click at [294, 367] on button "新增" at bounding box center [287, 371] width 33 height 19
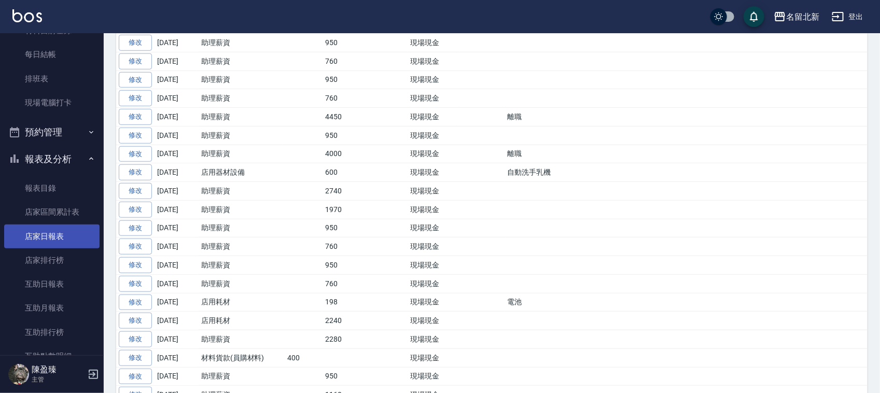
scroll to position [195, 0]
click at [58, 238] on link "店家日報表" at bounding box center [51, 236] width 95 height 24
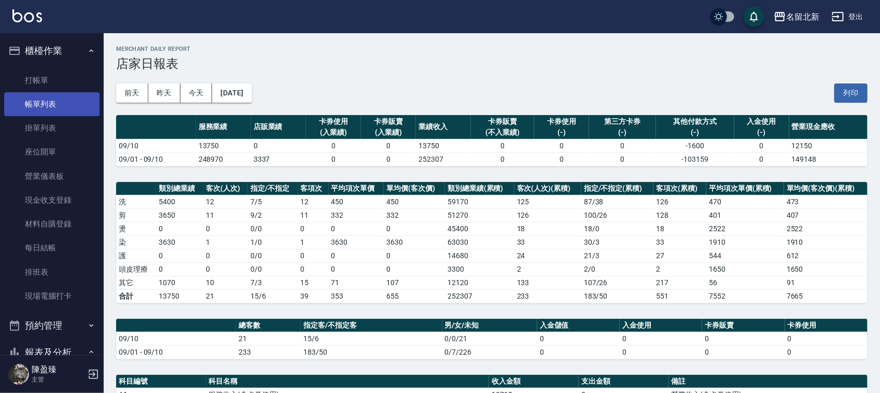
click at [50, 110] on link "帳單列表" at bounding box center [51, 104] width 95 height 24
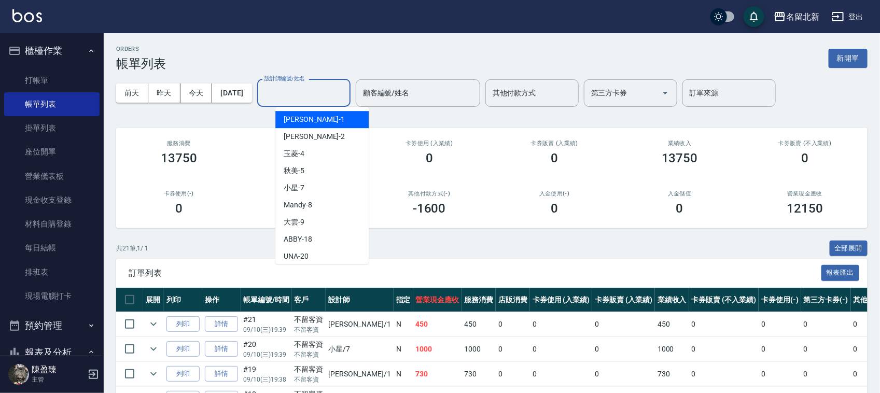
click at [292, 94] on input "設計師編號/姓名" at bounding box center [304, 93] width 84 height 18
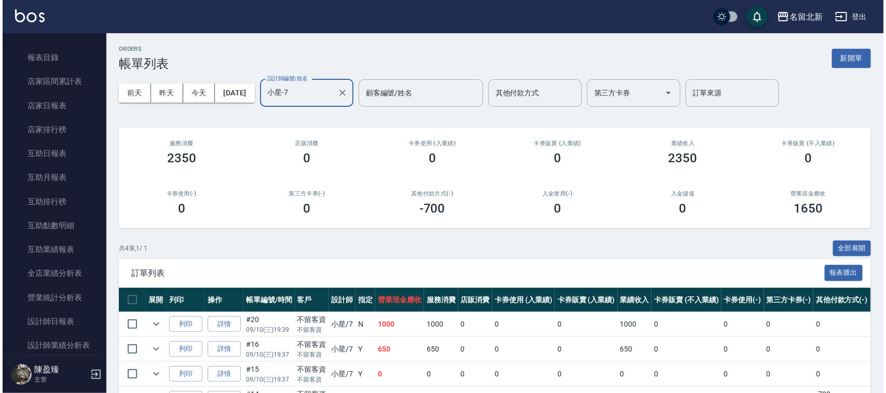
scroll to position [519, 0]
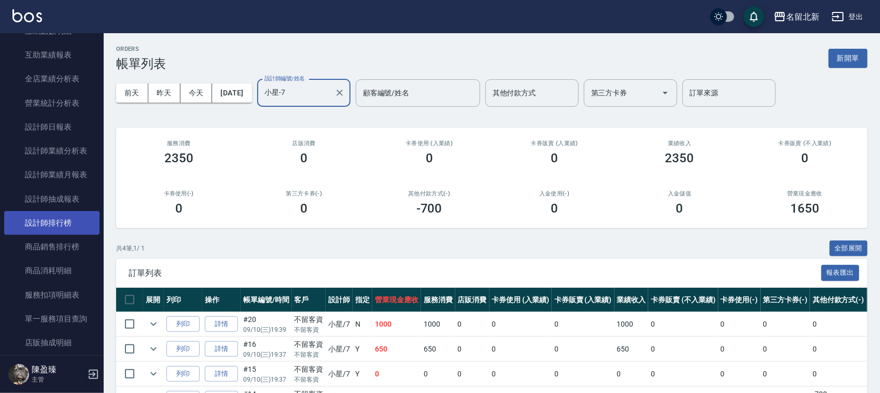
type input "小星-7"
click at [64, 221] on link "設計師排行榜" at bounding box center [51, 223] width 95 height 24
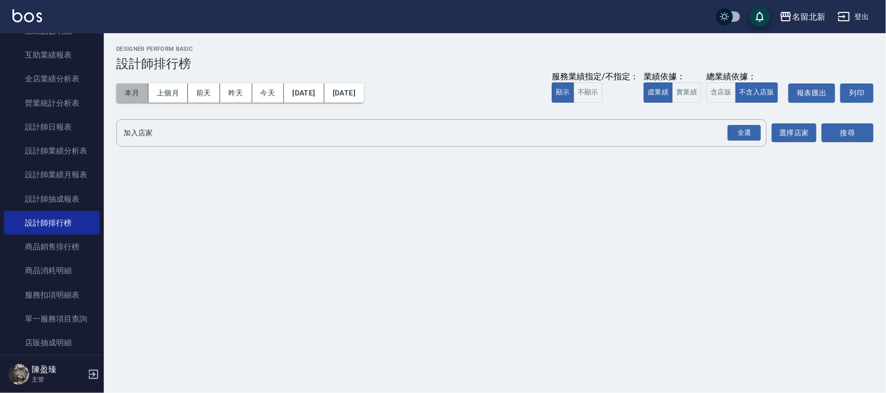
click at [133, 87] on button "本月" at bounding box center [132, 93] width 32 height 19
drag, startPoint x: 754, startPoint y: 126, endPoint x: 784, endPoint y: 133, distance: 31.0
click at [756, 126] on div "全選" at bounding box center [743, 133] width 33 height 16
drag, startPoint x: 842, startPoint y: 149, endPoint x: 845, endPoint y: 138, distance: 11.7
click at [842, 149] on div "名留北新 [DATE] - [DATE] 設計師排行榜 列印時間： [DATE][PHONE_NUMBER]:45 Designer Perform Basi…" at bounding box center [495, 99] width 782 height 132
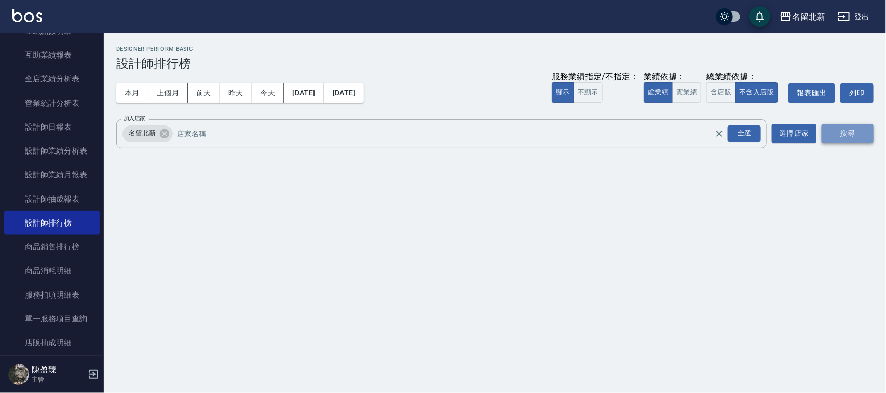
click at [846, 138] on button "搜尋" at bounding box center [847, 133] width 52 height 19
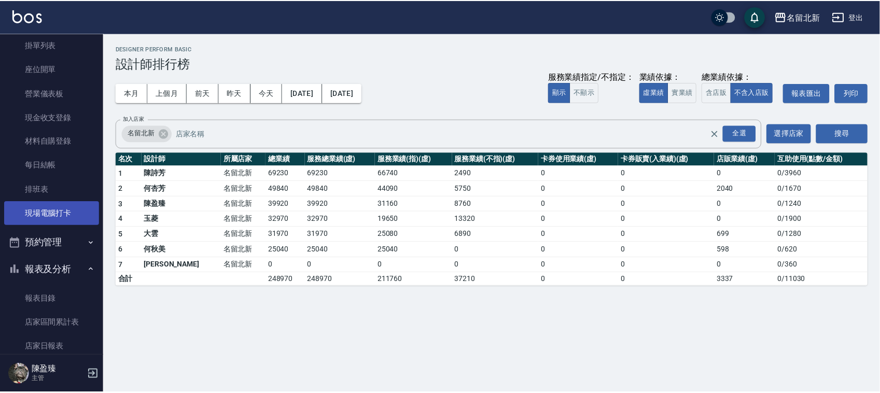
scroll to position [65, 0]
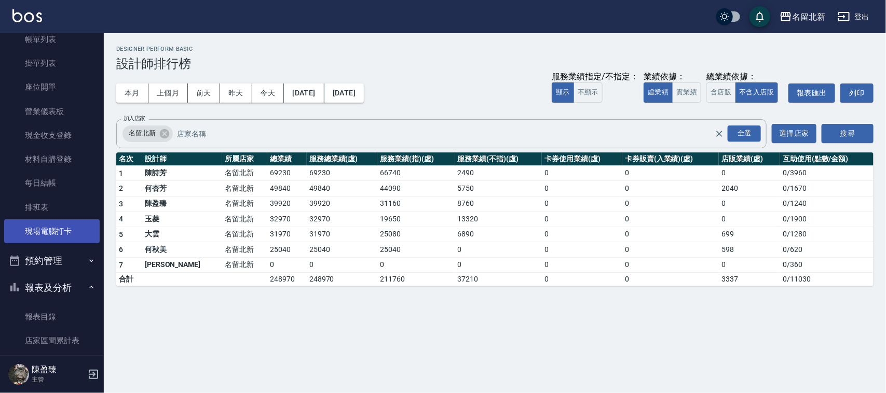
drag, startPoint x: 65, startPoint y: 210, endPoint x: 73, endPoint y: 240, distance: 30.7
click at [65, 211] on link "排班表" at bounding box center [51, 208] width 95 height 24
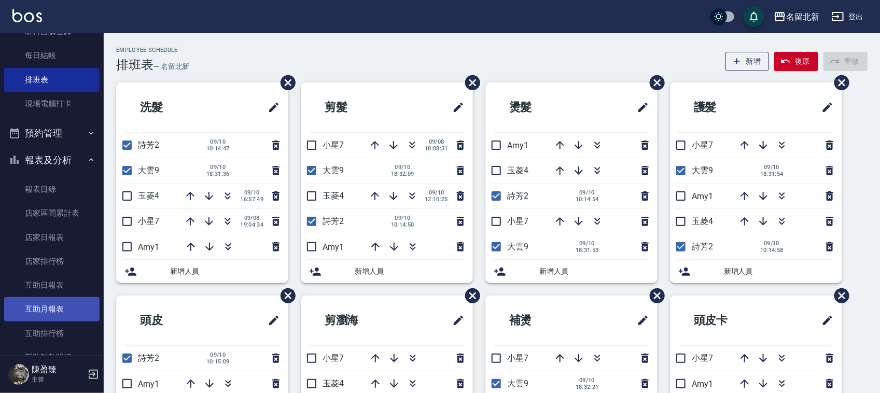
scroll to position [195, 0]
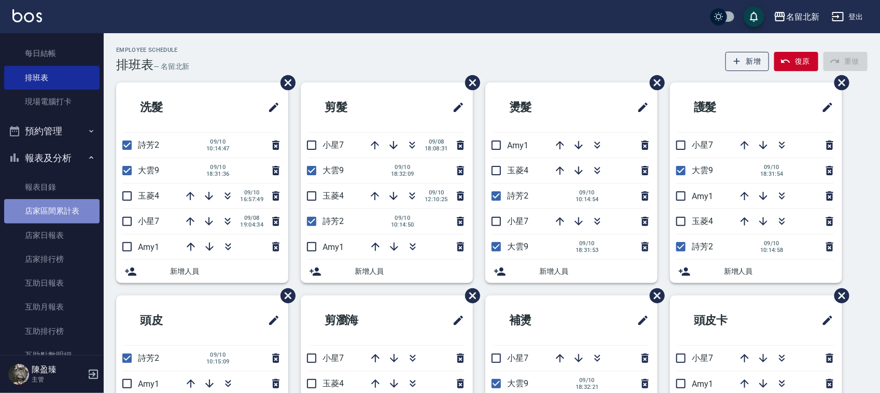
click at [54, 222] on link "店家區間累計表" at bounding box center [51, 211] width 95 height 24
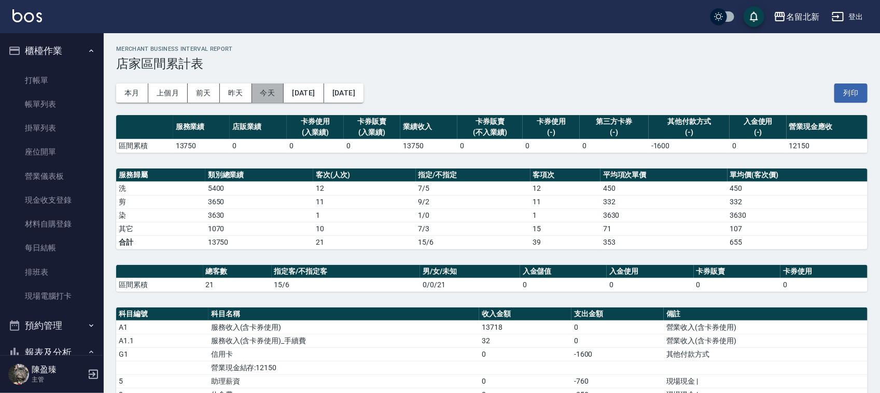
click at [266, 92] on button "今天" at bounding box center [268, 93] width 32 height 19
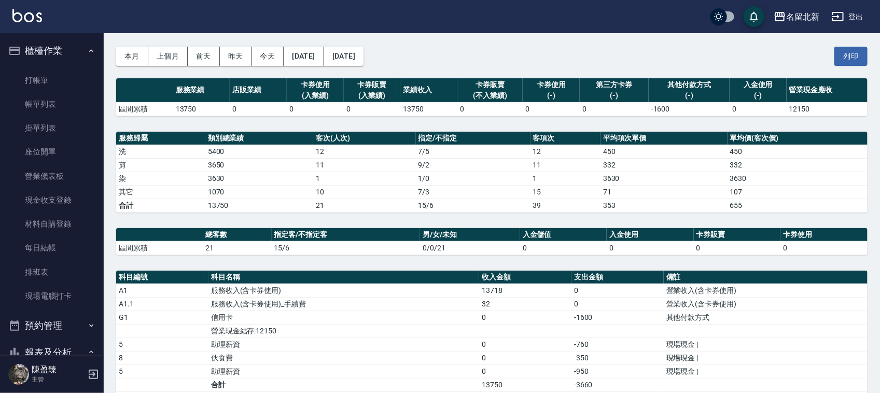
scroll to position [14, 0]
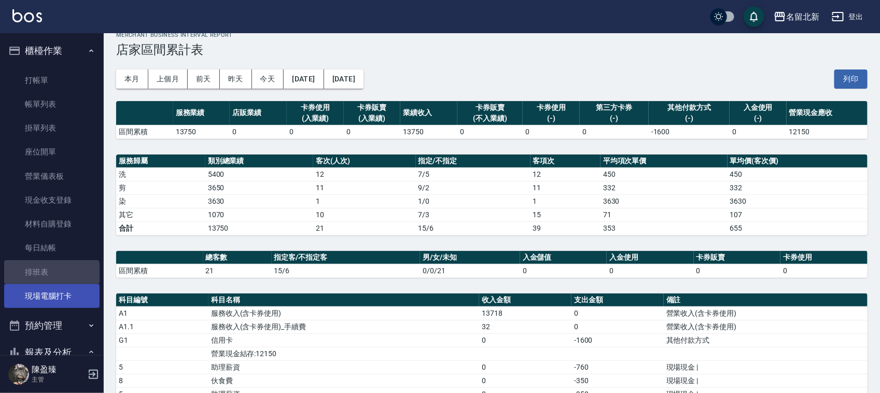
drag, startPoint x: 51, startPoint y: 279, endPoint x: 93, endPoint y: 292, distance: 44.5
click at [52, 279] on link "排班表" at bounding box center [51, 272] width 95 height 24
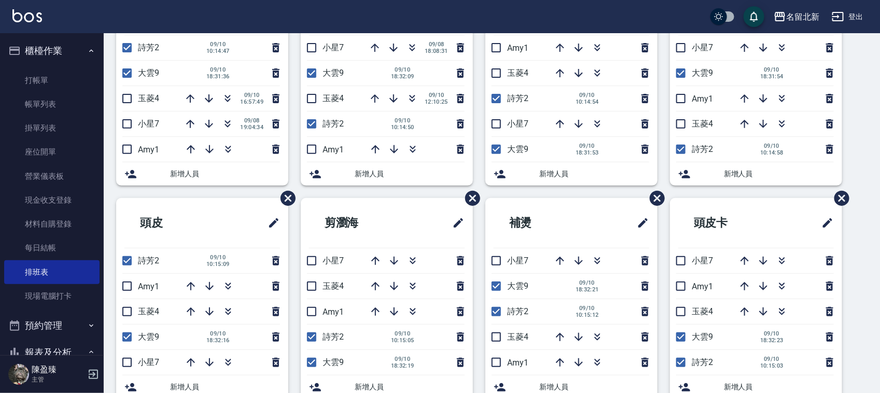
scroll to position [89, 0]
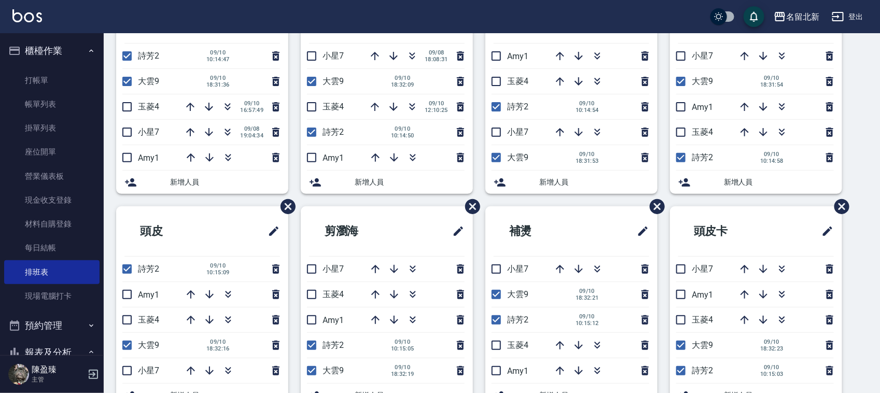
drag, startPoint x: 680, startPoint y: 56, endPoint x: 696, endPoint y: 65, distance: 18.3
click at [681, 56] on input "checkbox" at bounding box center [681, 56] width 22 height 22
checkbox input "true"
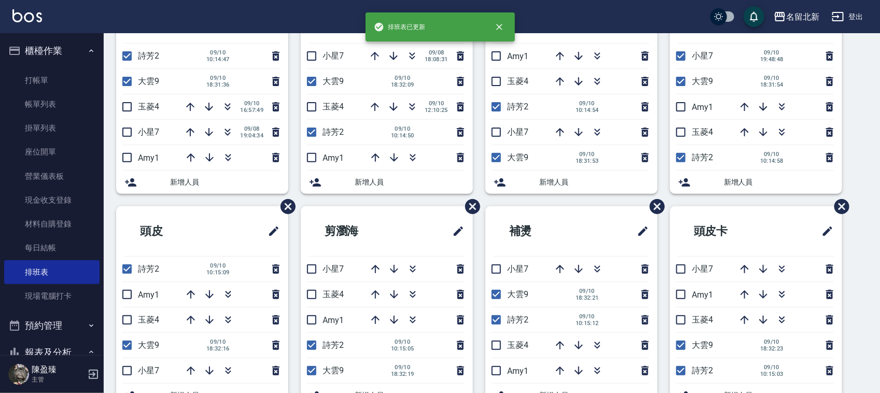
click at [683, 156] on input "checkbox" at bounding box center [681, 158] width 22 height 22
checkbox input "false"
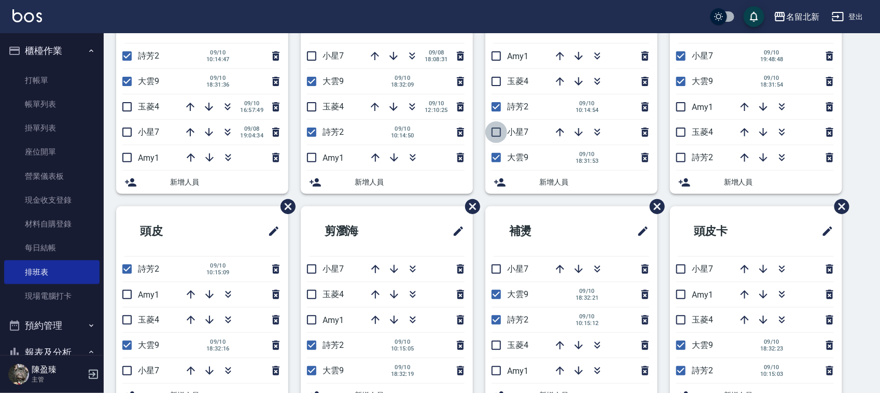
click at [496, 135] on input "checkbox" at bounding box center [497, 132] width 22 height 22
checkbox input "true"
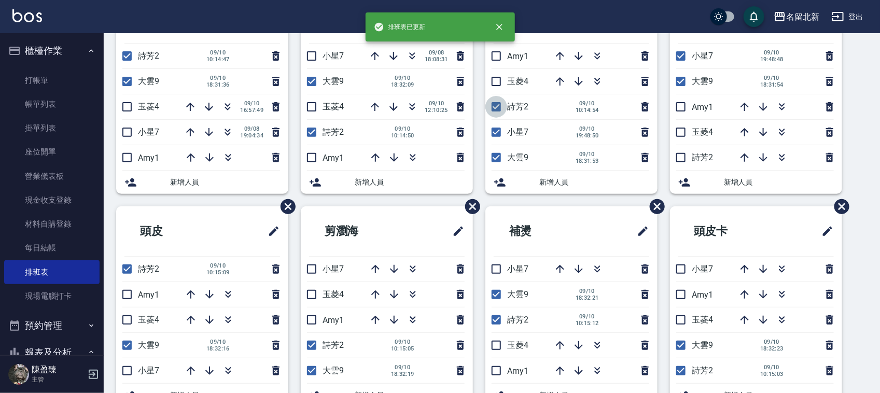
drag, startPoint x: 494, startPoint y: 100, endPoint x: 500, endPoint y: 110, distance: 11.4
click at [496, 100] on input "checkbox" at bounding box center [497, 107] width 22 height 22
checkbox input "false"
click at [318, 128] on input "checkbox" at bounding box center [312, 132] width 22 height 22
checkbox input "false"
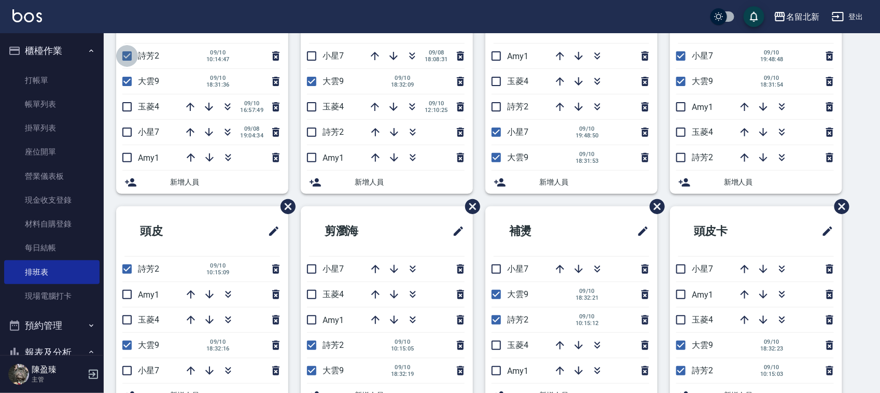
click at [126, 56] on input "checkbox" at bounding box center [127, 56] width 22 height 22
checkbox input "false"
click at [128, 128] on input "checkbox" at bounding box center [127, 132] width 22 height 22
checkbox input "true"
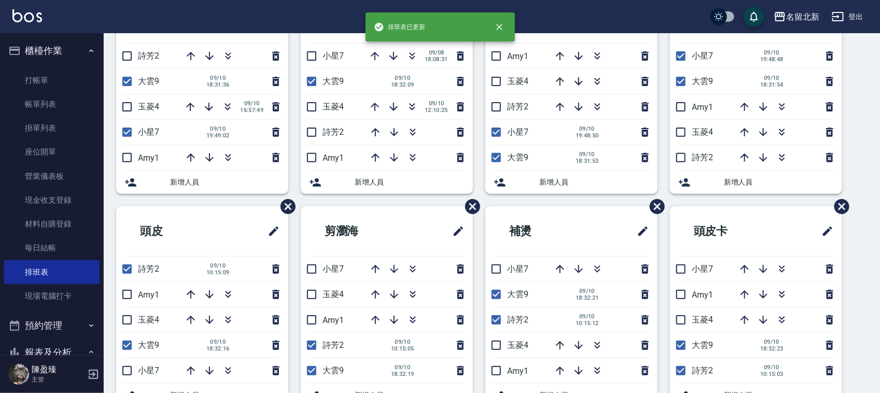
click at [123, 274] on input "checkbox" at bounding box center [127, 269] width 22 height 22
checkbox input "false"
click at [129, 369] on input "checkbox" at bounding box center [127, 371] width 22 height 22
checkbox input "true"
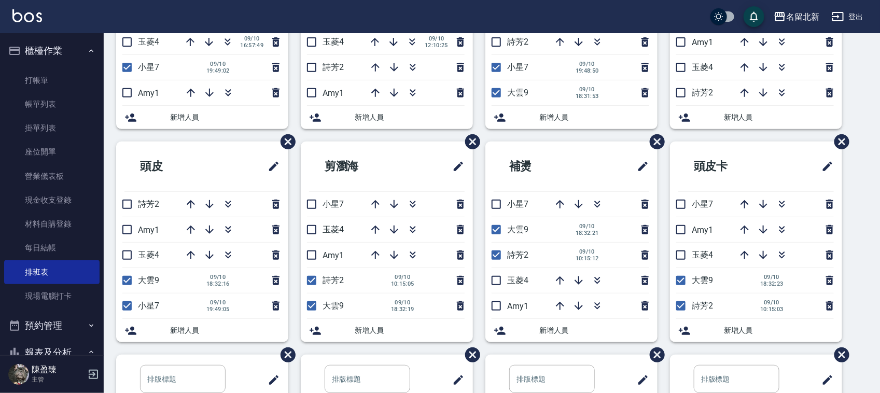
click at [306, 278] on input "checkbox" at bounding box center [312, 281] width 22 height 22
checkbox input "false"
click at [313, 206] on input "checkbox" at bounding box center [312, 205] width 22 height 22
checkbox input "true"
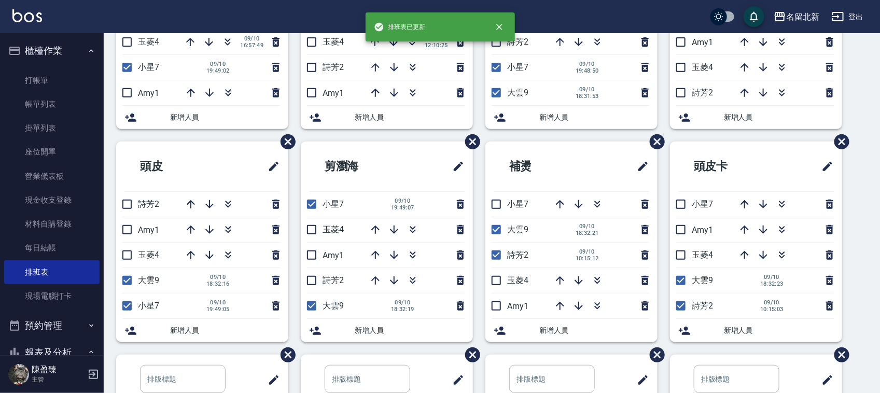
click at [499, 203] on input "checkbox" at bounding box center [497, 205] width 22 height 22
checkbox input "true"
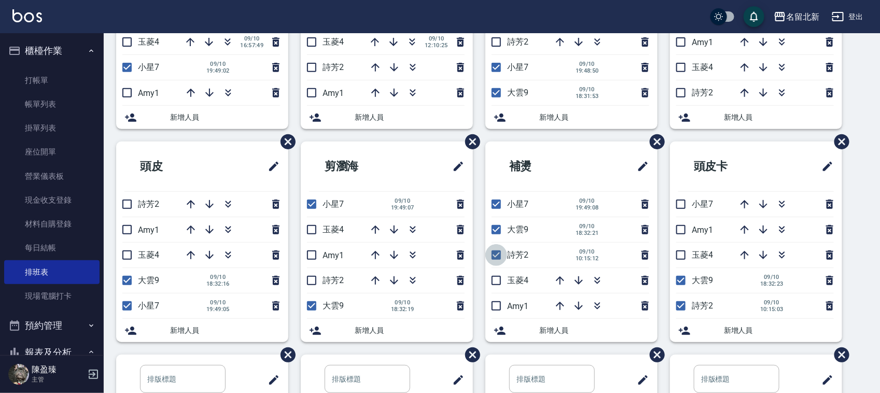
drag, startPoint x: 499, startPoint y: 255, endPoint x: 544, endPoint y: 257, distance: 45.2
click at [499, 255] on input "checkbox" at bounding box center [497, 255] width 22 height 22
checkbox input "false"
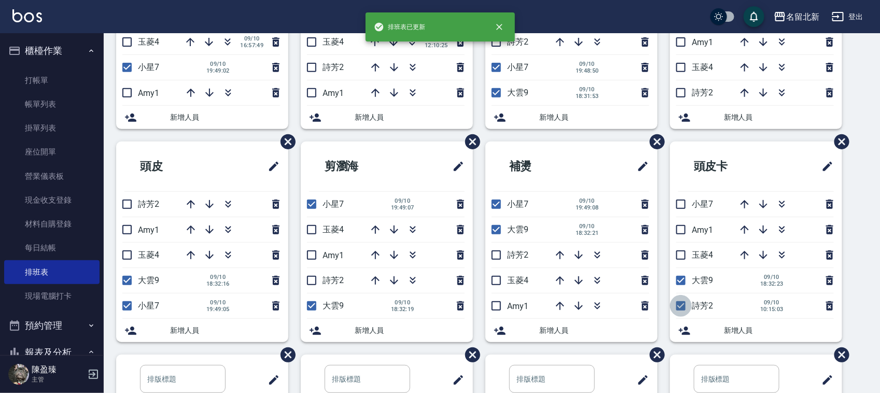
click at [680, 307] on input "checkbox" at bounding box center [681, 306] width 22 height 22
checkbox input "false"
click at [684, 205] on input "checkbox" at bounding box center [681, 205] width 22 height 22
checkbox input "true"
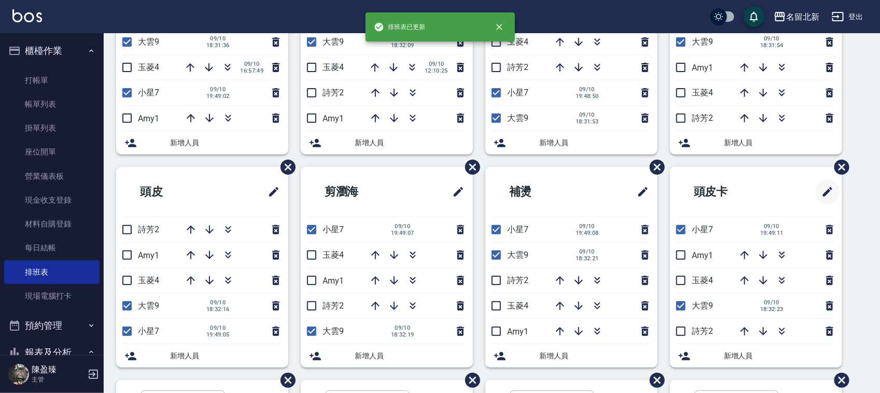
scroll to position [130, 0]
